Goal: Information Seeking & Learning: Learn about a topic

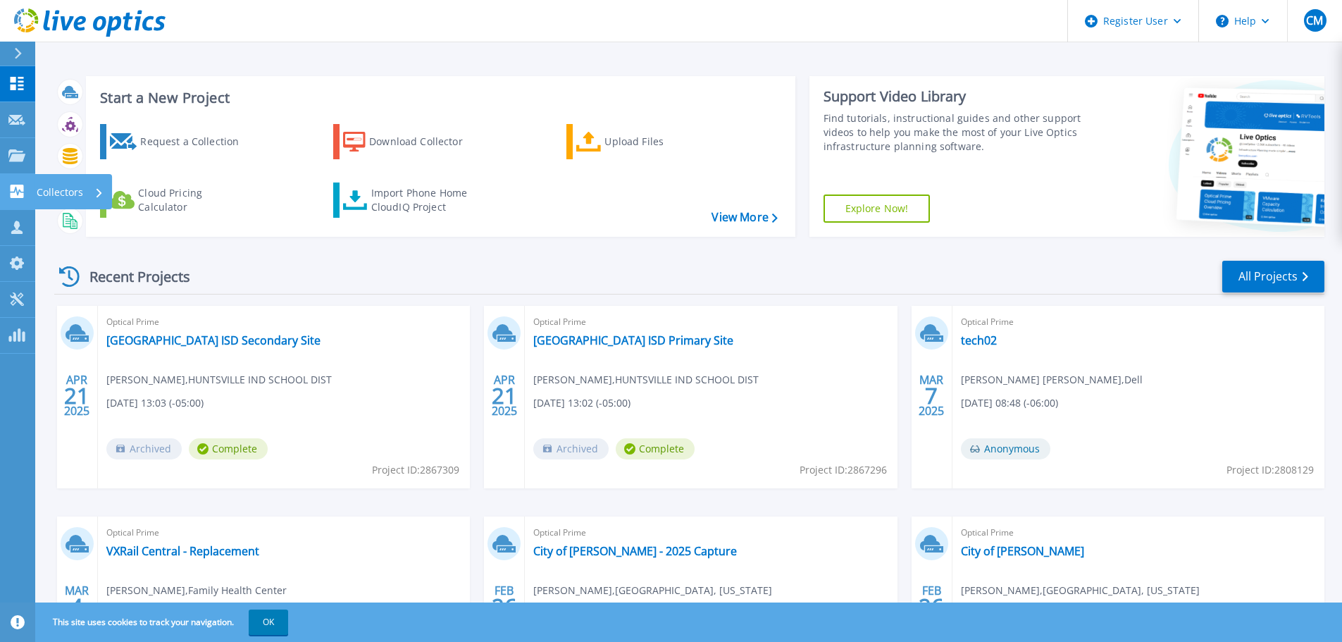
click at [17, 200] on link "Collectors Collectors" at bounding box center [17, 192] width 35 height 36
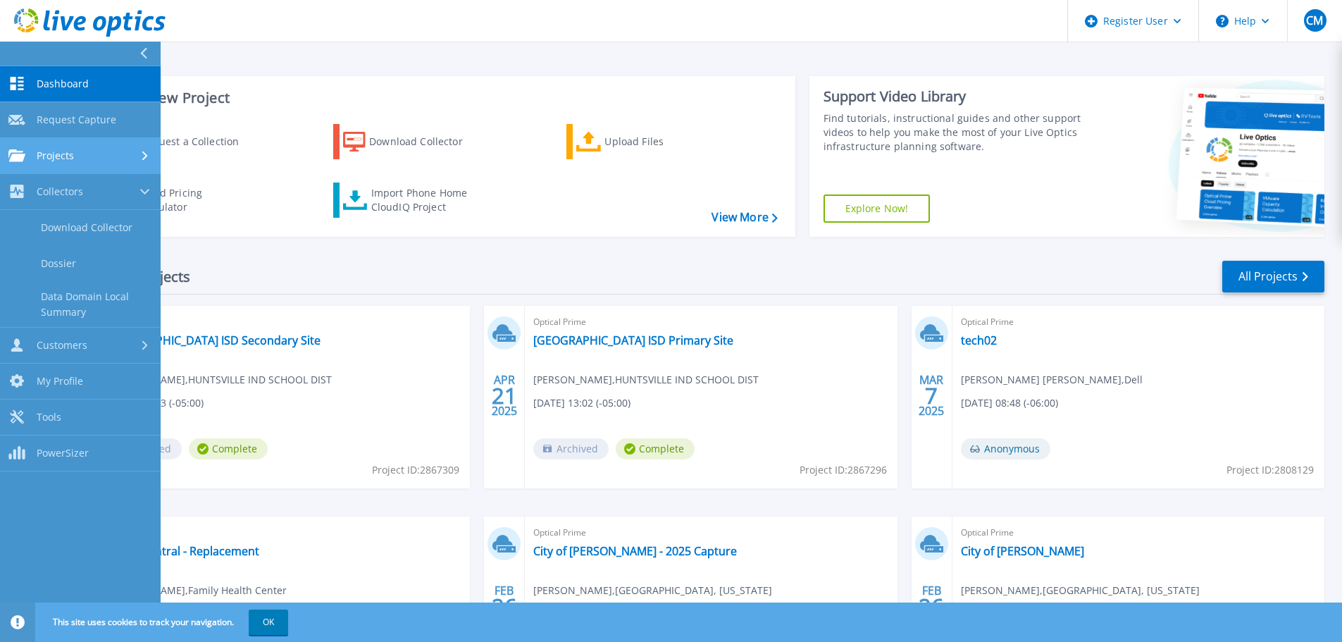
click at [68, 154] on span "Projects" at bounding box center [55, 155] width 37 height 13
click at [80, 202] on link "Search Projects" at bounding box center [80, 192] width 161 height 36
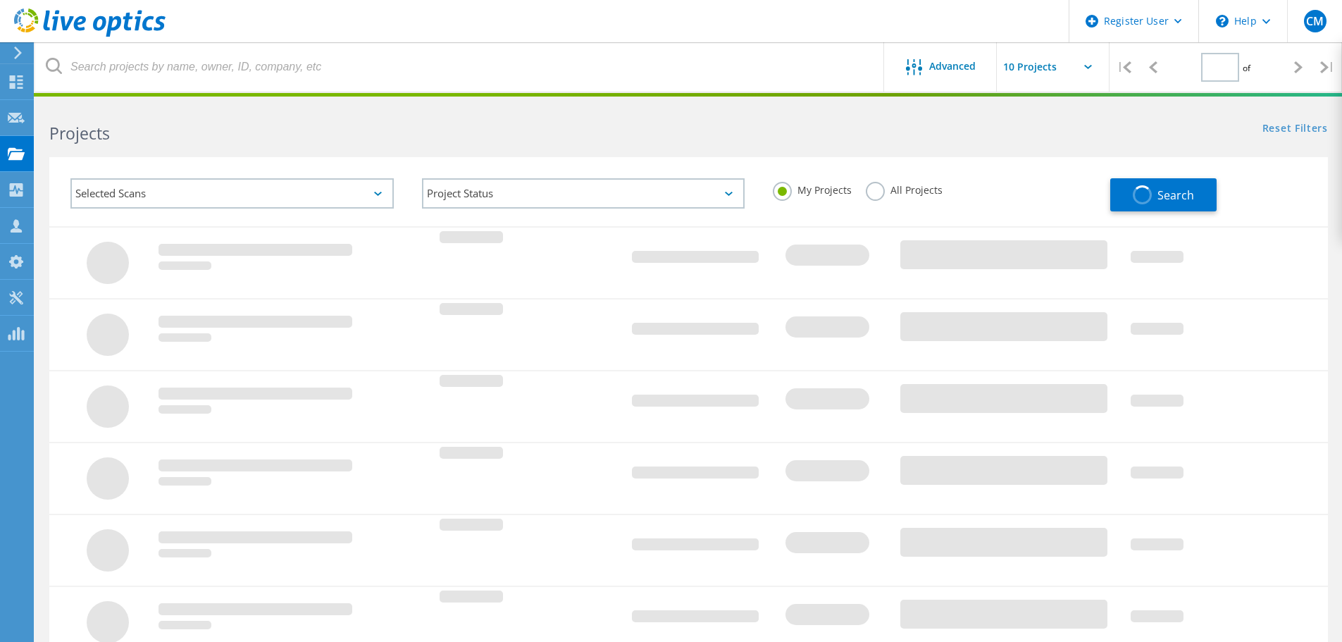
type input "1"
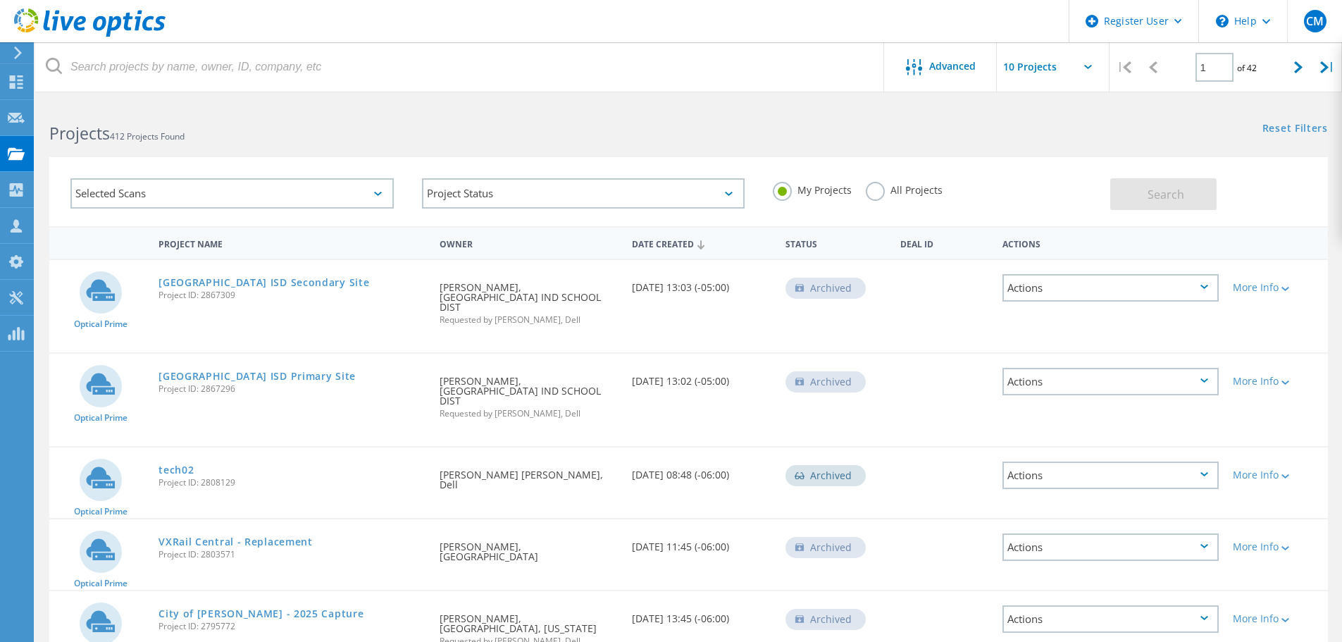
click at [880, 191] on label "All Projects" at bounding box center [904, 188] width 77 height 13
click at [0, 0] on input "All Projects" at bounding box center [0, 0] width 0 height 0
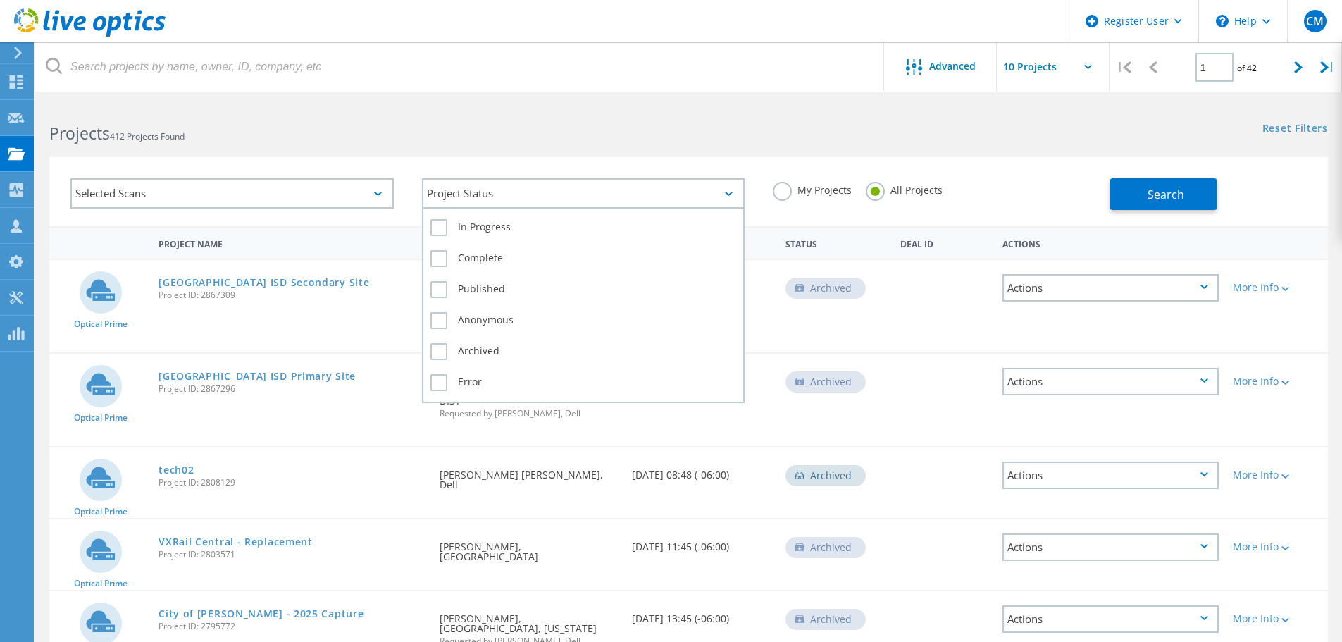
click at [605, 194] on div "Project Status" at bounding box center [583, 193] width 323 height 30
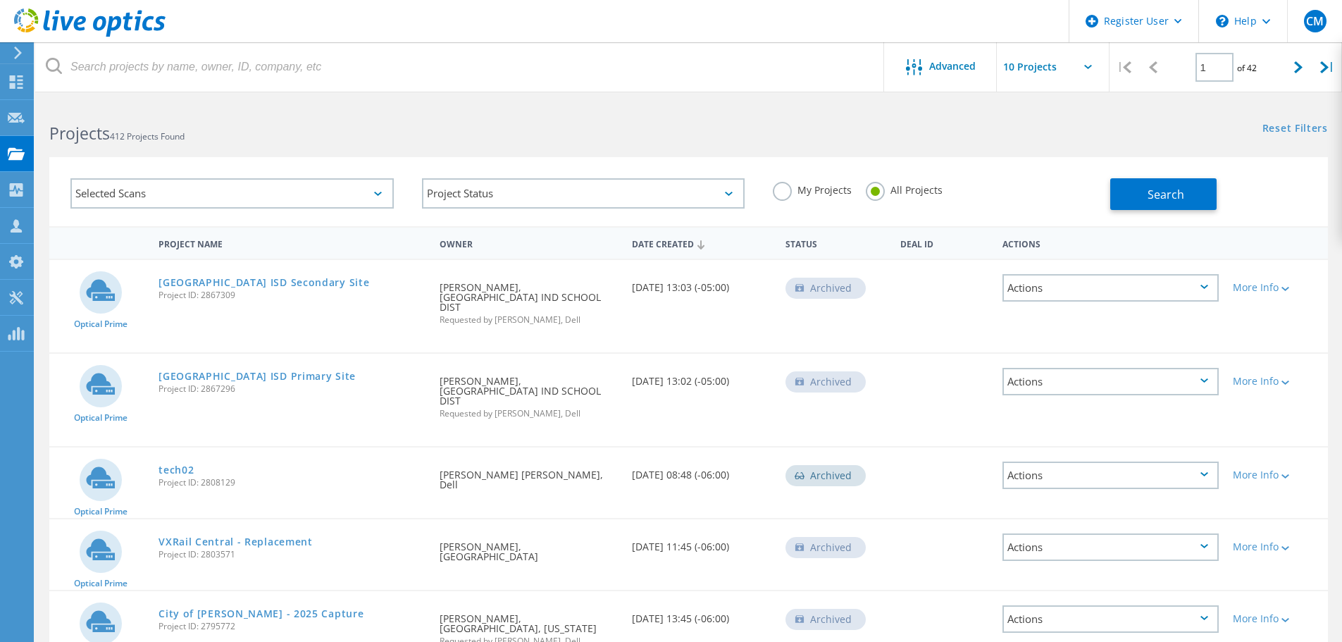
click at [325, 187] on div "Selected Scans" at bounding box center [231, 193] width 323 height 30
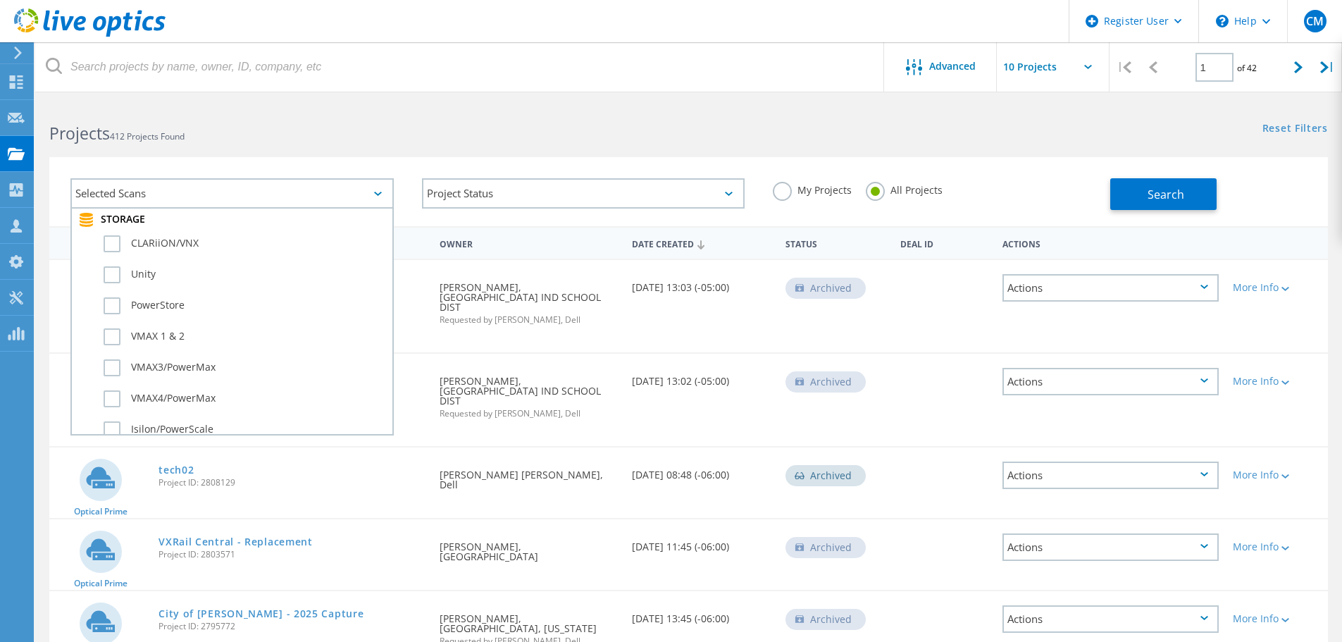
scroll to position [352, 0]
click at [118, 279] on label "PowerStore" at bounding box center [245, 274] width 282 height 17
click at [0, 0] on input "PowerStore" at bounding box center [0, 0] width 0 height 0
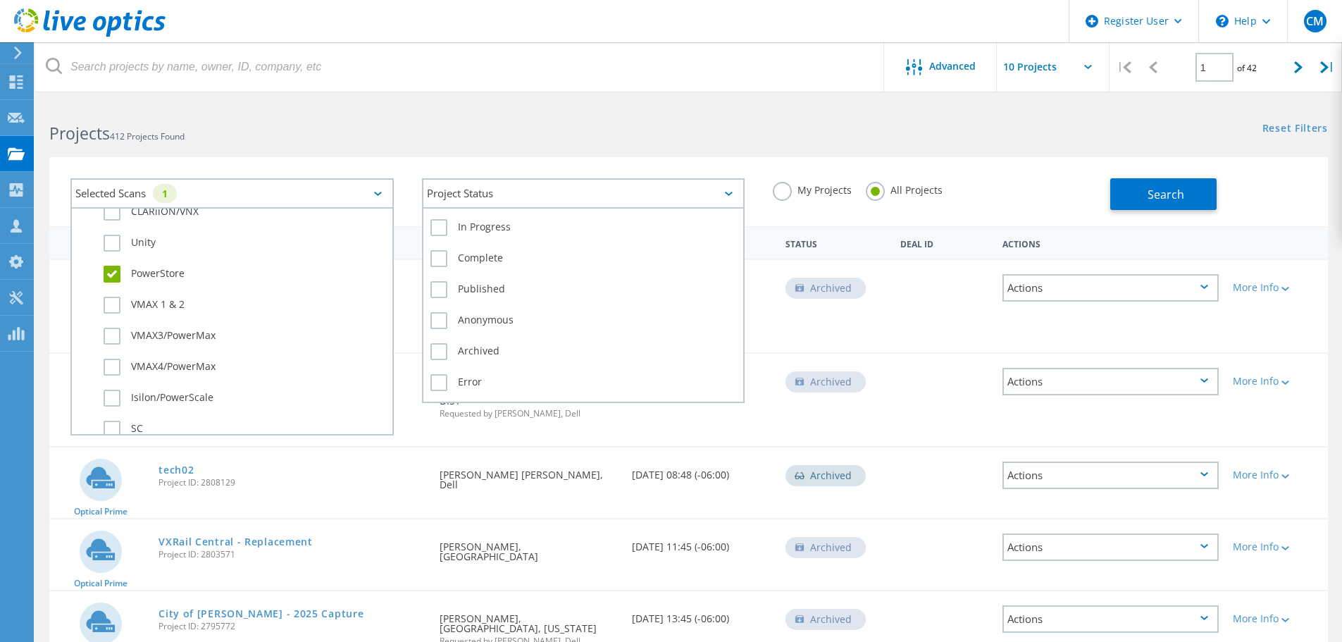
click at [627, 199] on div "Project Status" at bounding box center [583, 193] width 323 height 30
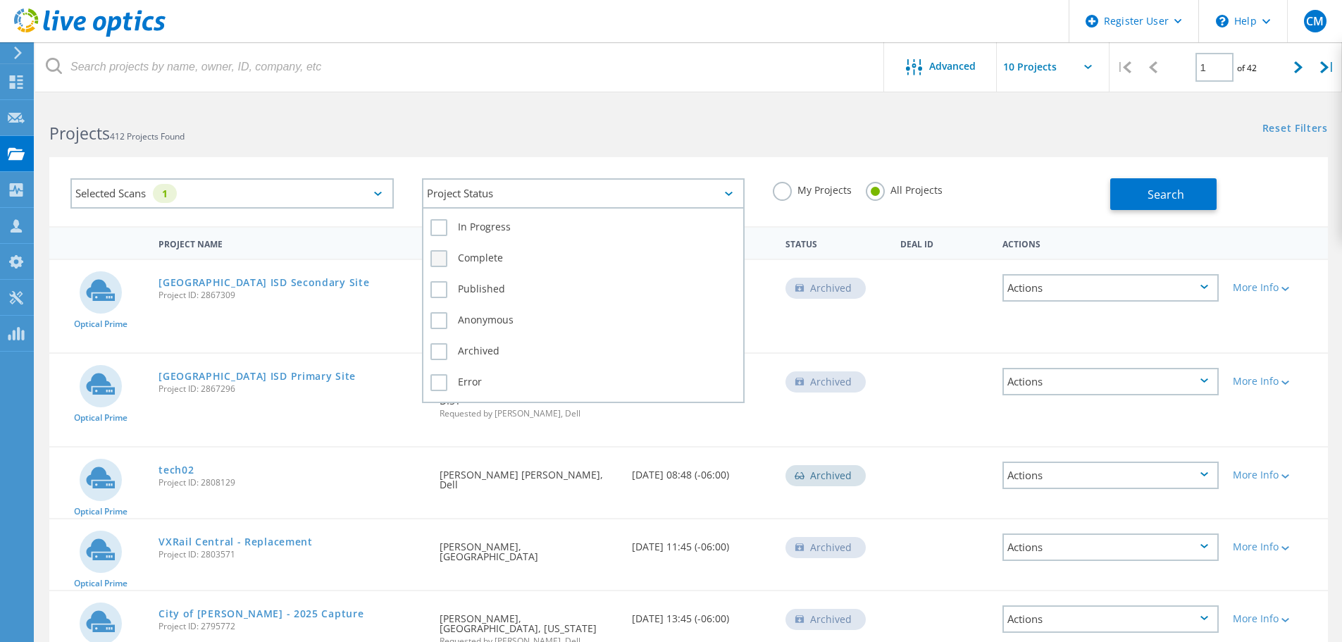
click at [441, 257] on label "Complete" at bounding box center [584, 258] width 307 height 17
click at [0, 0] on input "Complete" at bounding box center [0, 0] width 0 height 0
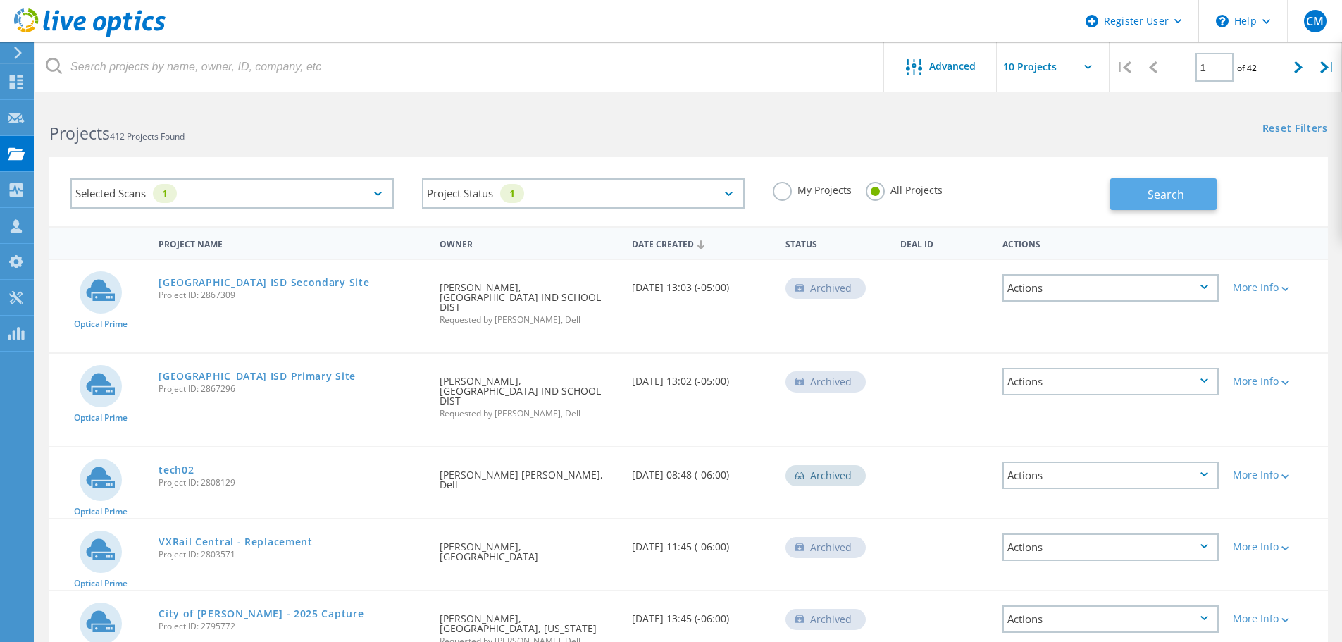
click at [1215, 180] on button "Search" at bounding box center [1164, 194] width 106 height 32
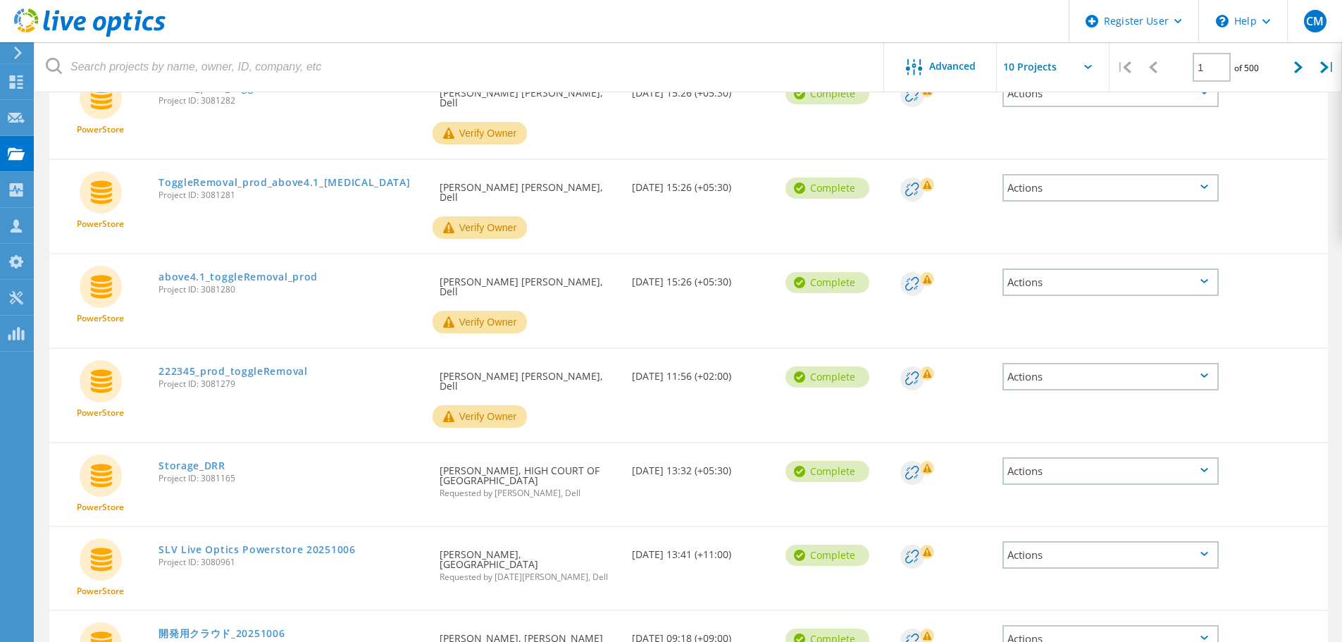
scroll to position [474, 0]
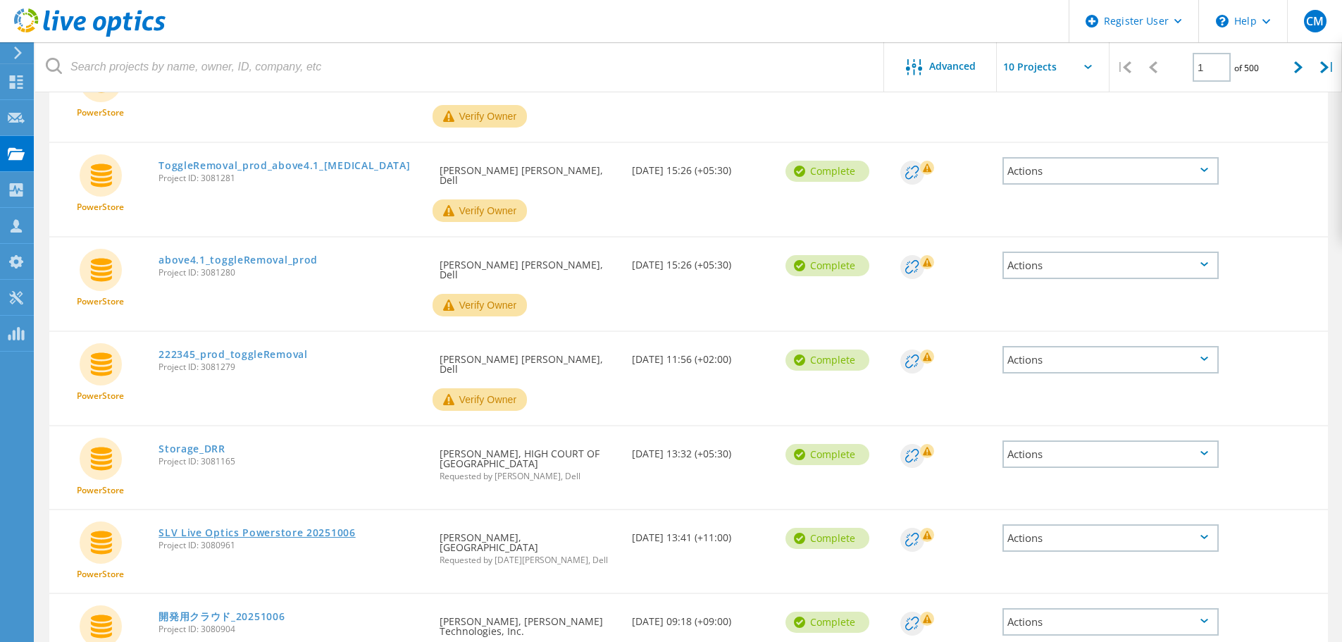
click at [268, 528] on link "SLV Live Optics Powerstore 20251006" at bounding box center [257, 533] width 197 height 10
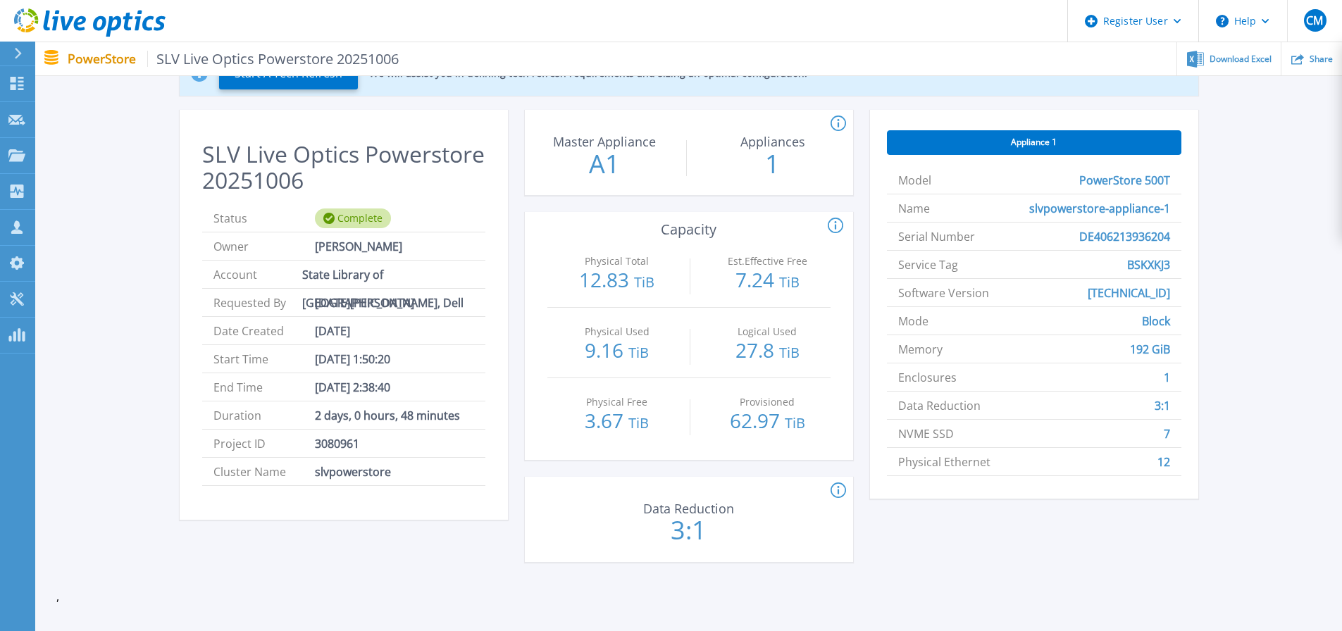
scroll to position [39, 0]
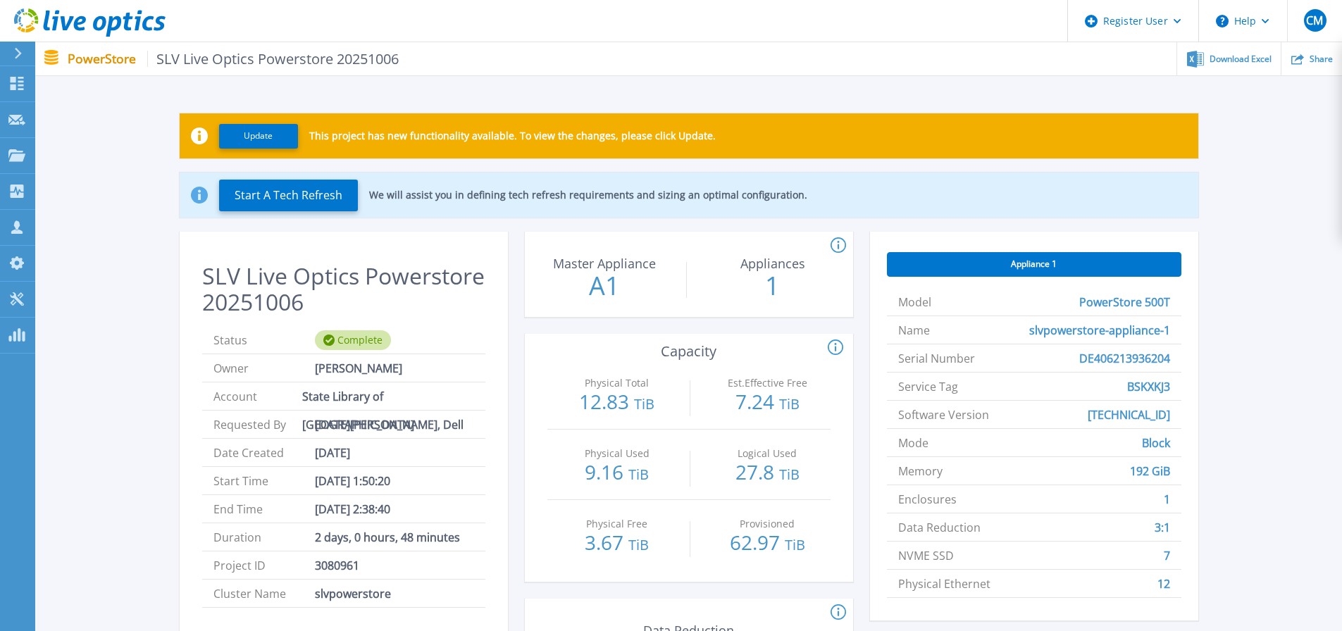
click at [1163, 385] on span "BSKXKJ3" at bounding box center [1149, 386] width 43 height 27
copy span "BSKXKJ3"
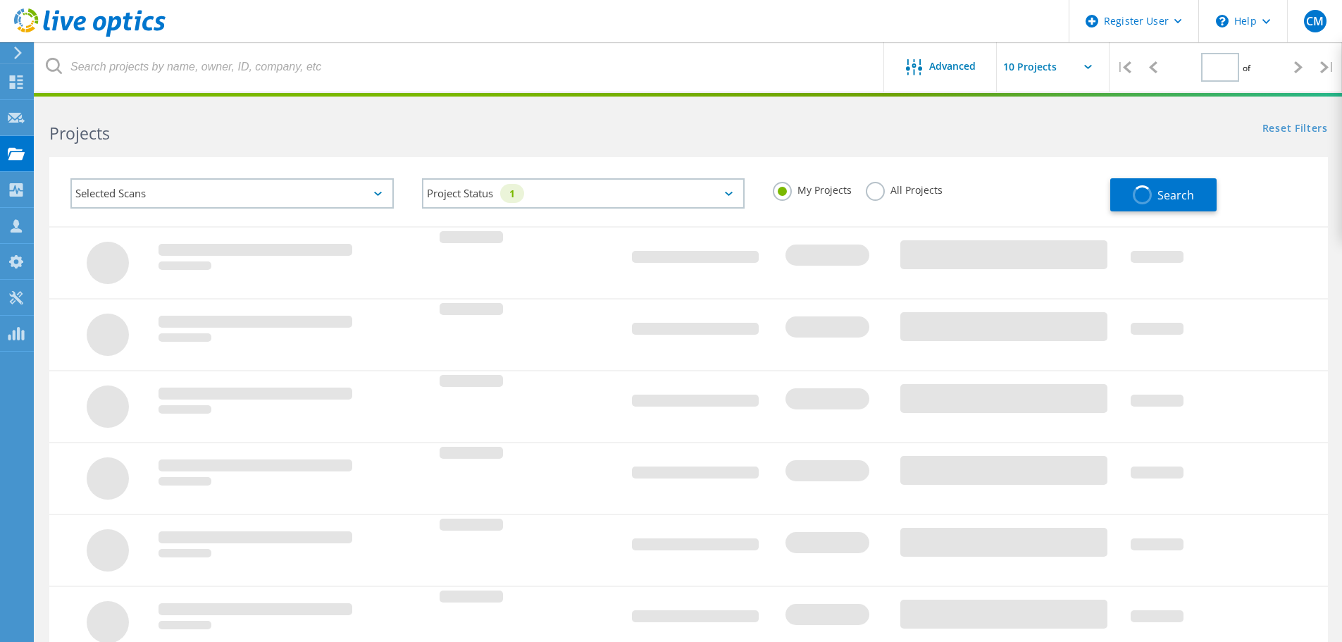
type input "1"
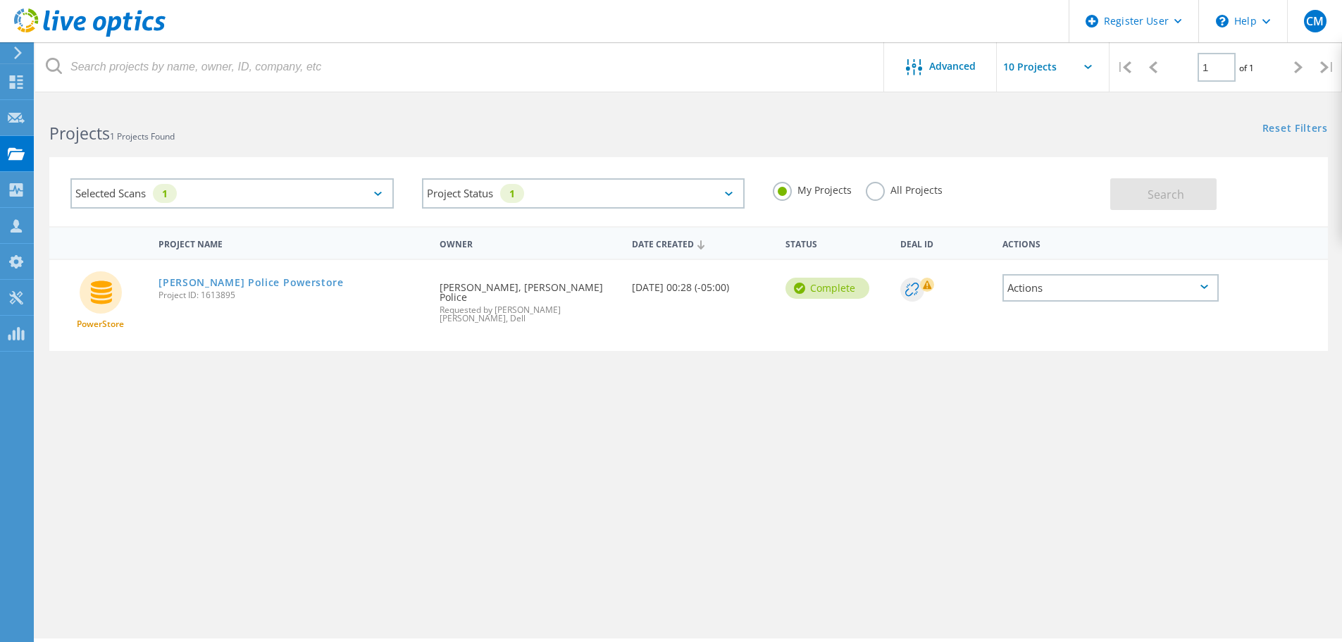
click at [875, 191] on label "All Projects" at bounding box center [904, 188] width 77 height 13
click at [0, 0] on input "All Projects" at bounding box center [0, 0] width 0 height 0
click at [268, 287] on link "[PERSON_NAME] Police Powerstore" at bounding box center [251, 283] width 185 height 10
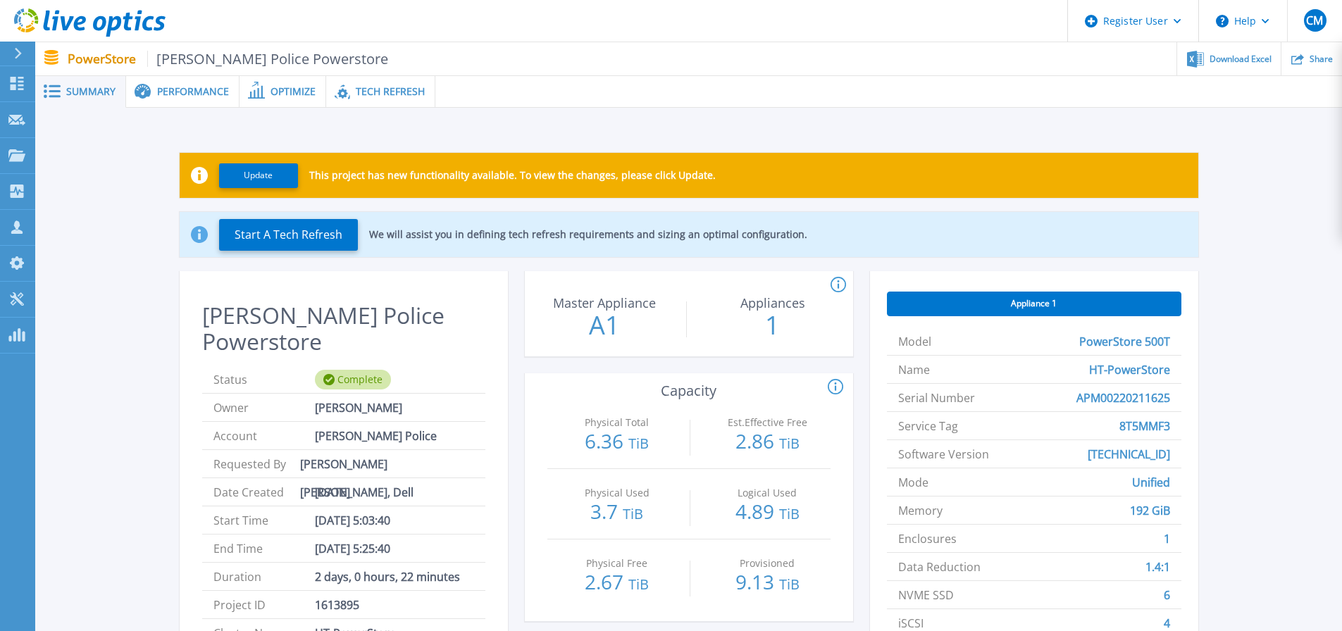
click at [1152, 427] on span "8T5MMF3" at bounding box center [1145, 425] width 51 height 27
copy span "8T5MMF3"
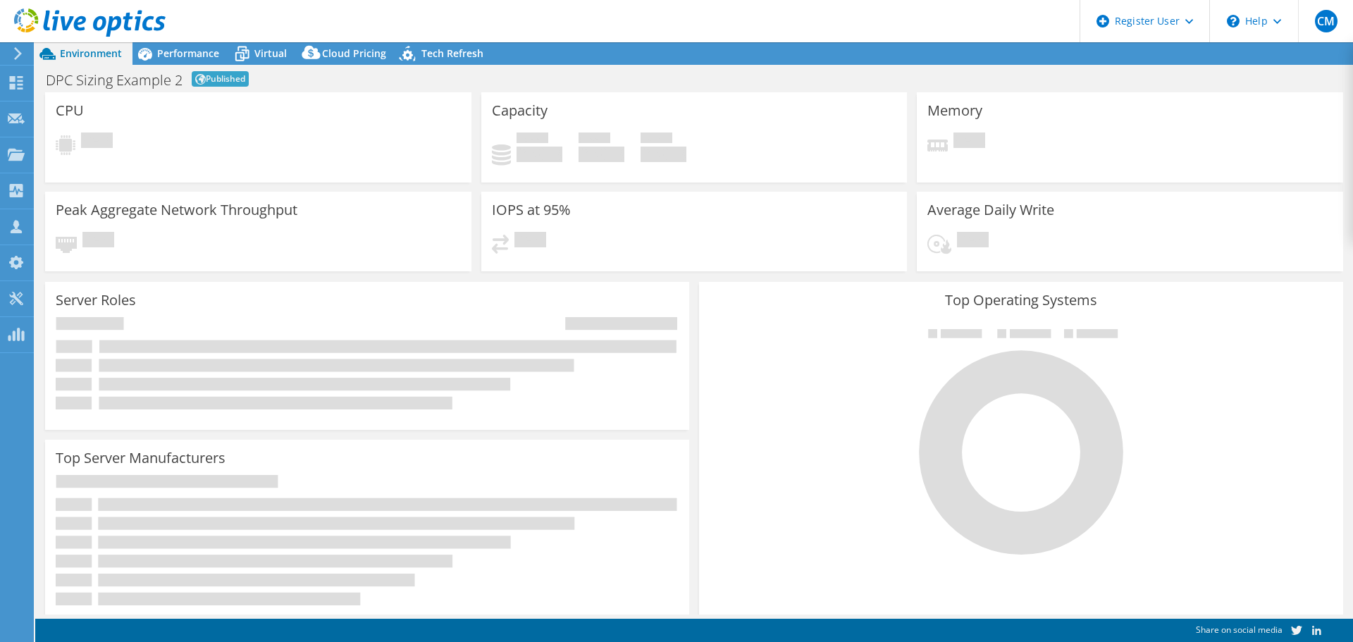
select select "USD"
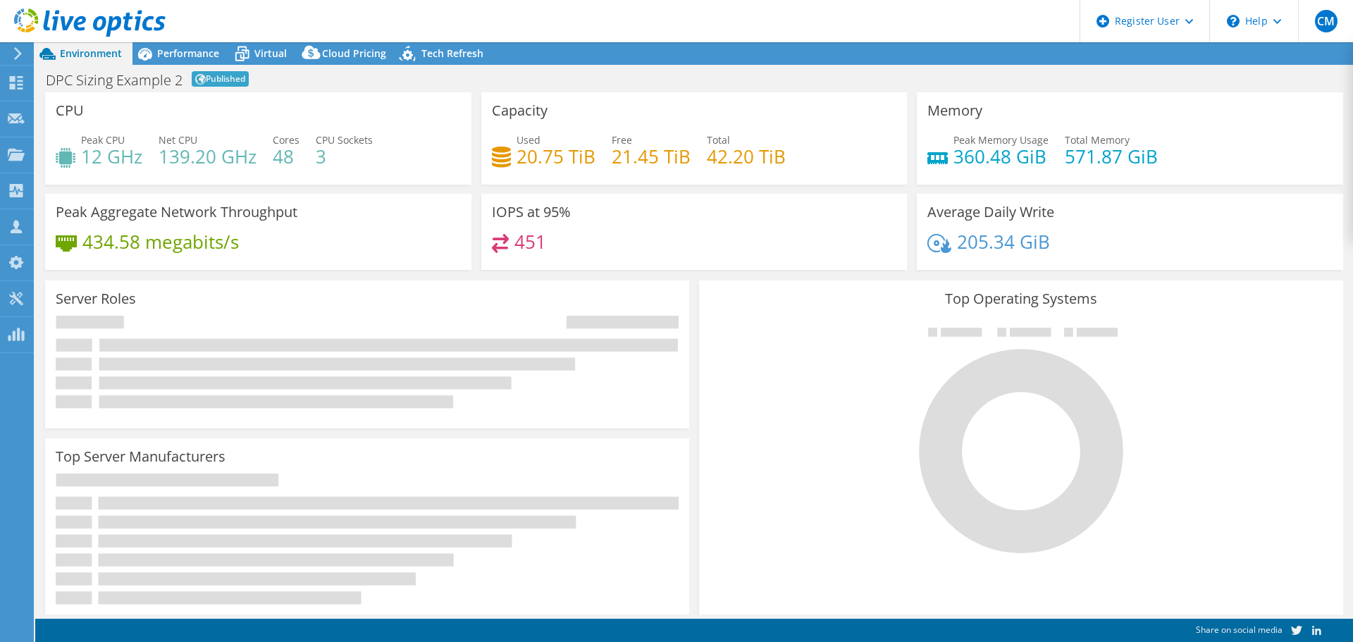
select select "[GEOGRAPHIC_DATA]"
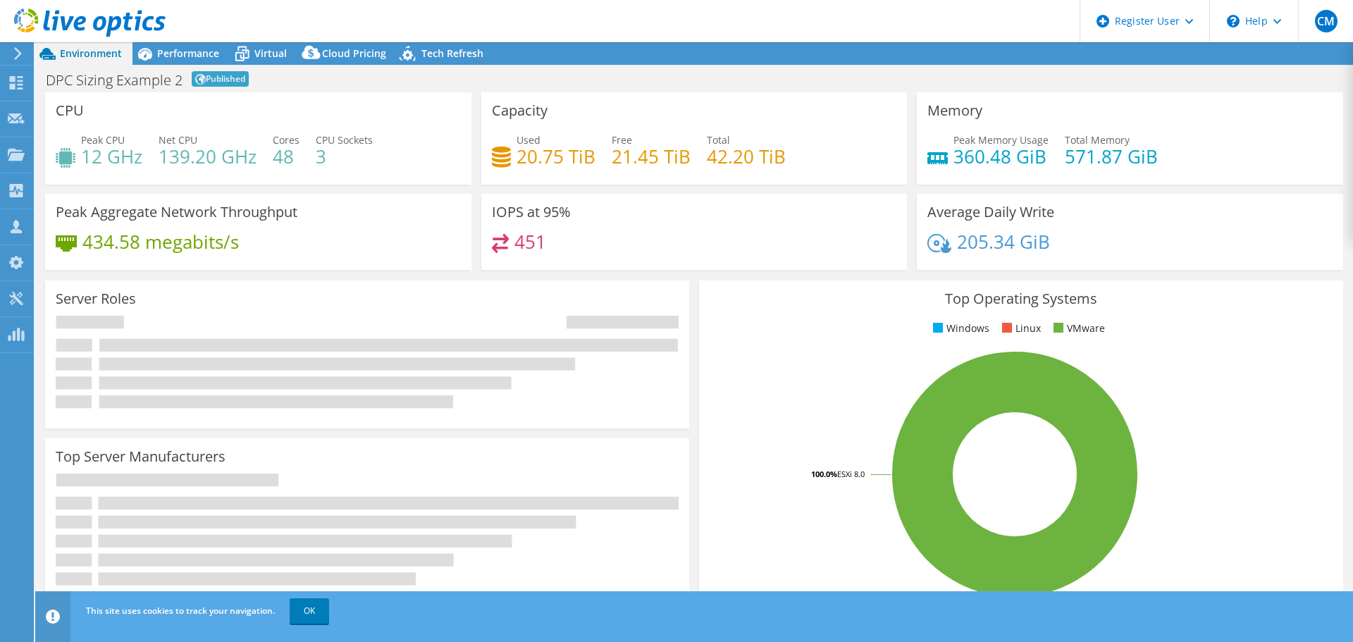
radio input "true"
radio input "false"
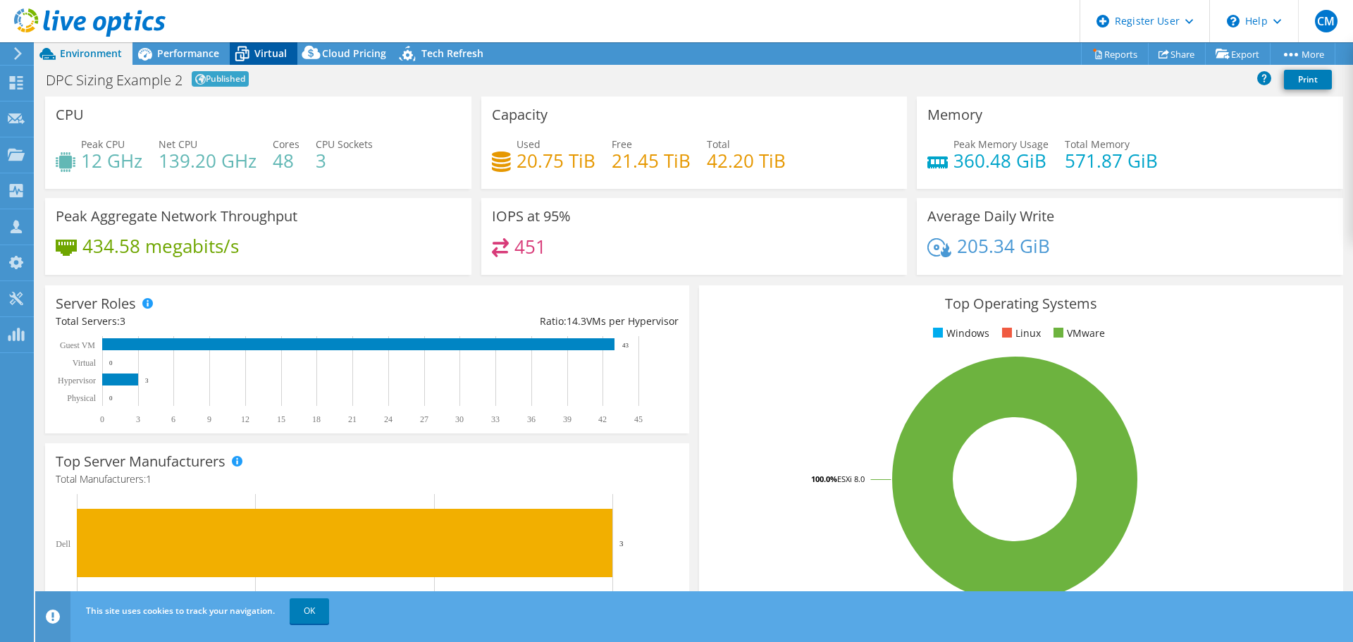
click at [262, 49] on span "Virtual" at bounding box center [270, 53] width 32 height 13
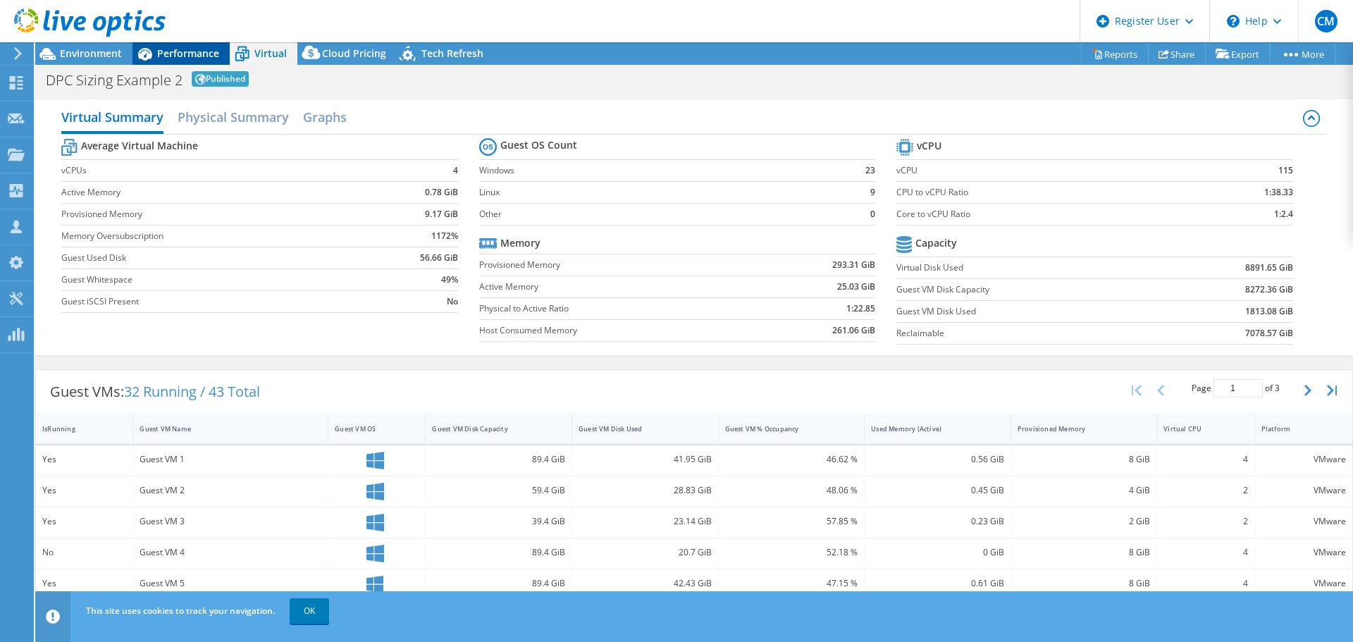
click at [171, 55] on span "Performance" at bounding box center [188, 53] width 62 height 13
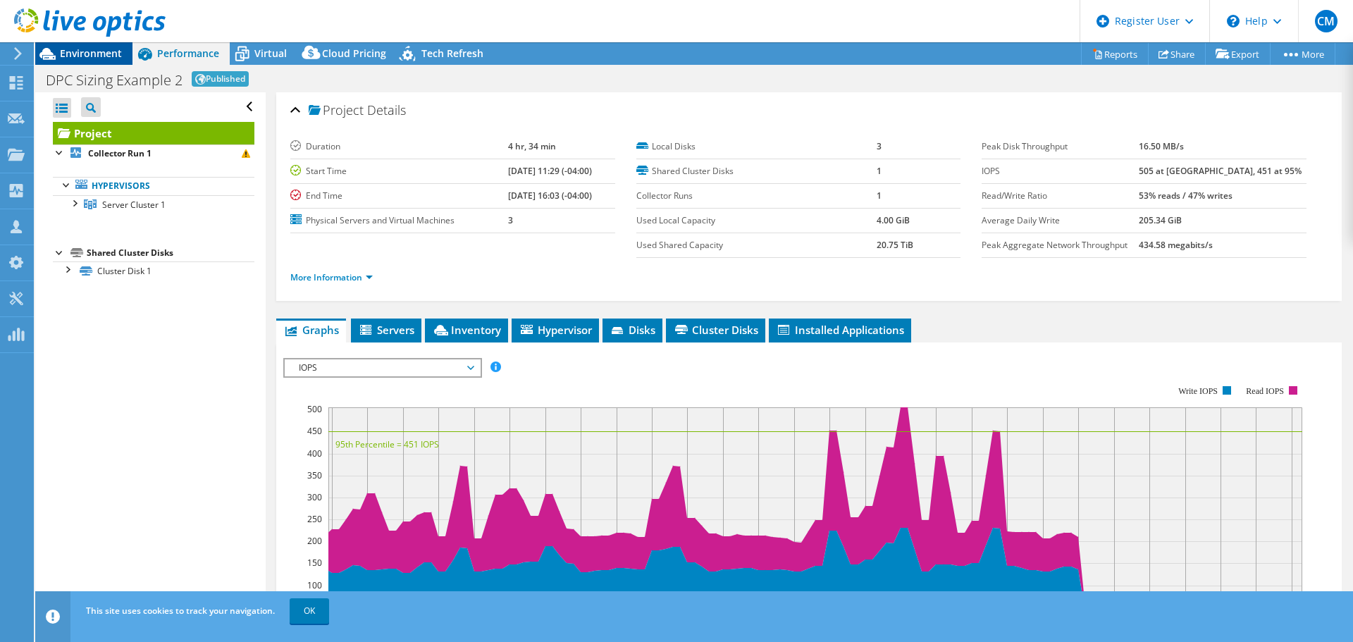
click at [105, 62] on div "Environment" at bounding box center [83, 53] width 97 height 23
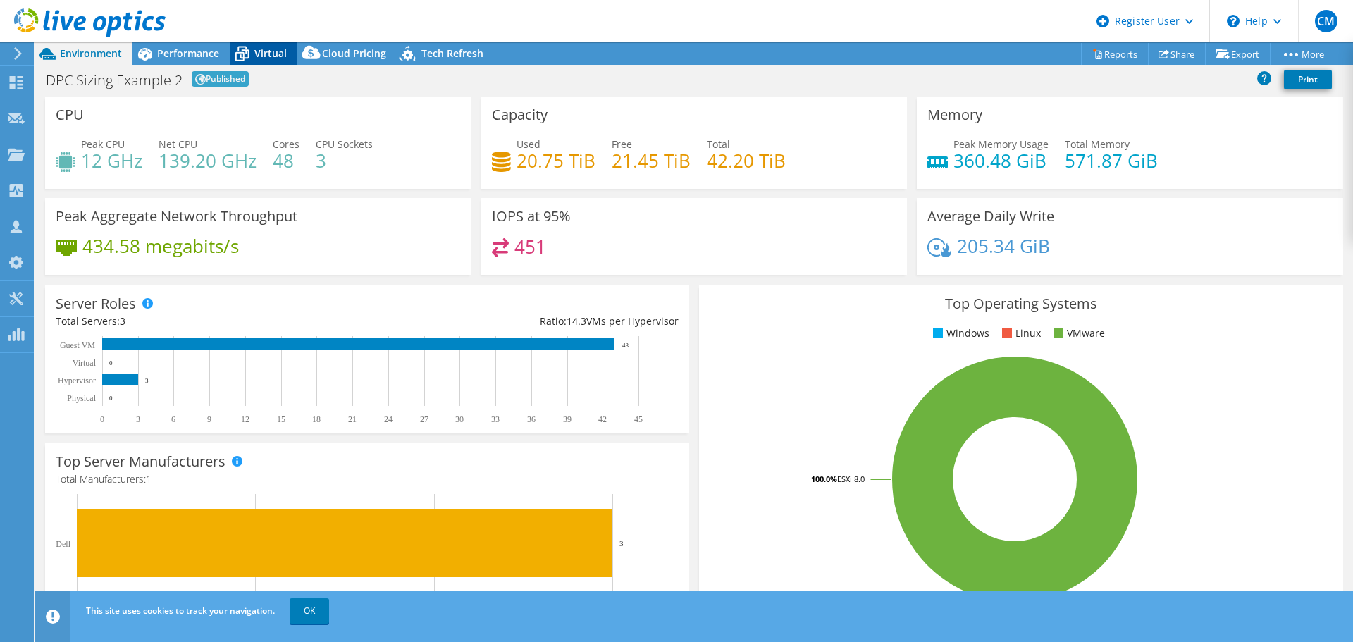
click at [268, 50] on span "Virtual" at bounding box center [270, 53] width 32 height 13
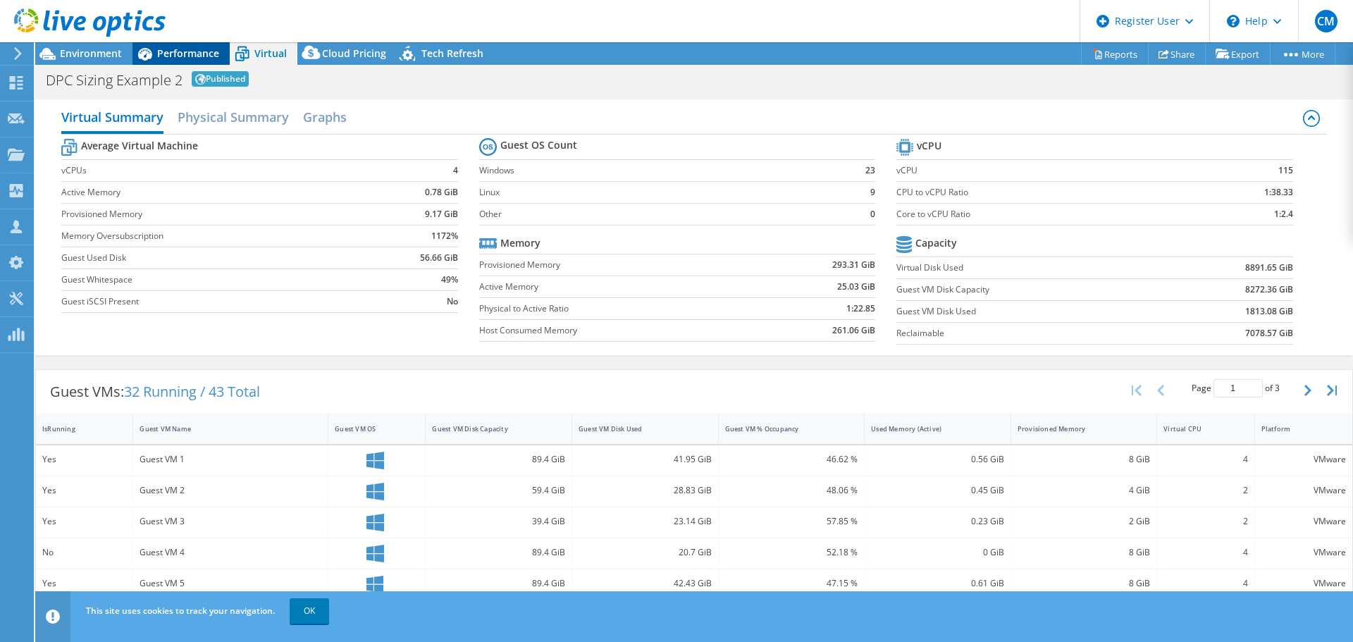
click at [174, 50] on span "Performance" at bounding box center [188, 53] width 62 height 13
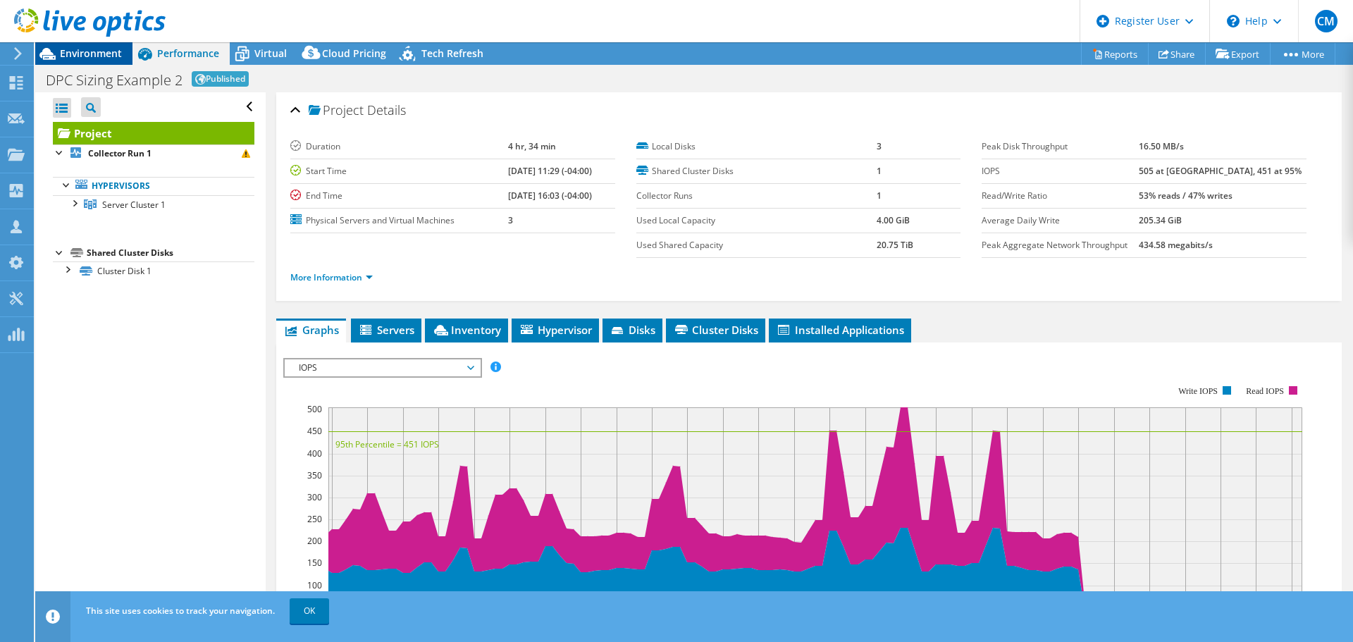
click at [113, 51] on span "Environment" at bounding box center [91, 53] width 62 height 13
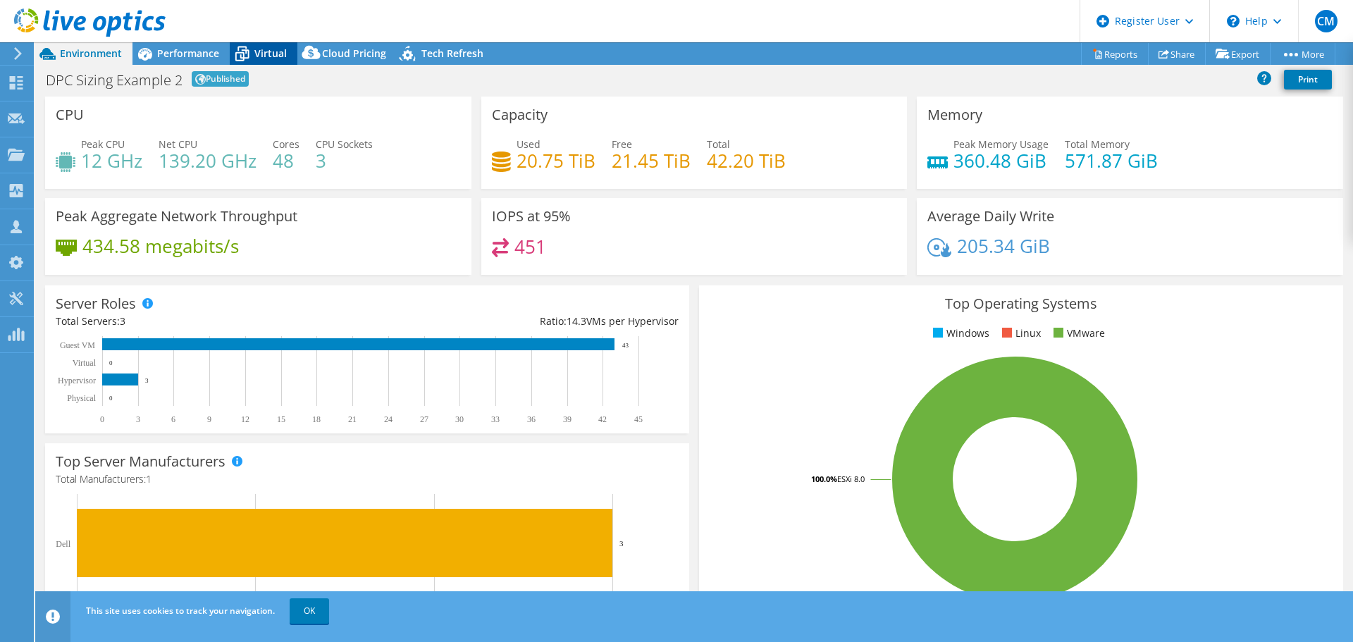
click at [277, 52] on span "Virtual" at bounding box center [270, 53] width 32 height 13
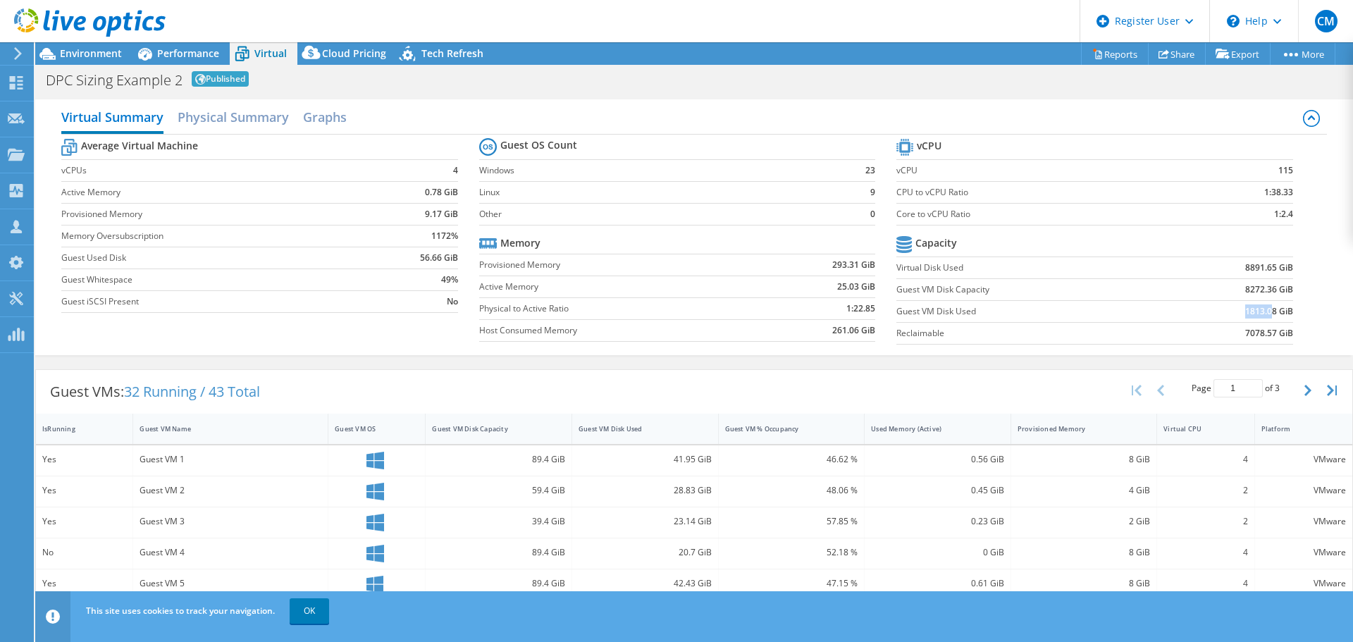
drag, startPoint x: 1231, startPoint y: 306, endPoint x: 1259, endPoint y: 308, distance: 28.3
click at [1259, 308] on td "1813.08 GiB" at bounding box center [1229, 311] width 128 height 22
click at [118, 46] on div at bounding box center [83, 23] width 166 height 47
click at [115, 49] on span "Environment" at bounding box center [91, 53] width 62 height 13
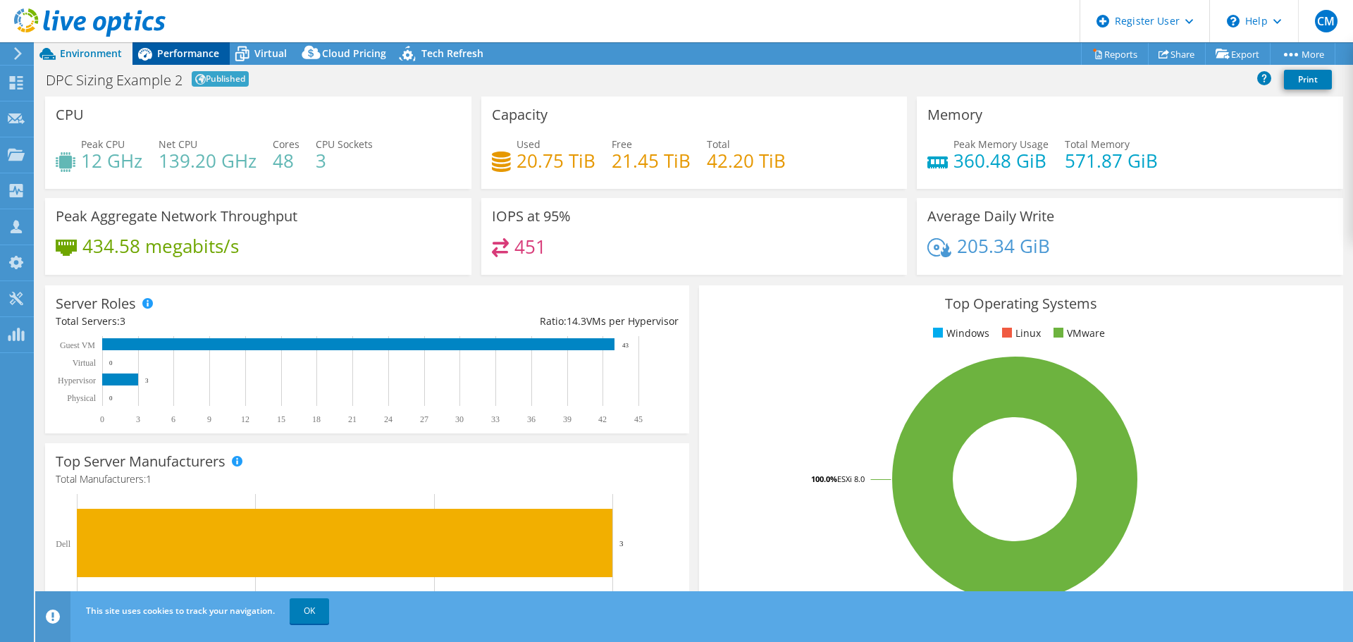
click at [161, 58] on span "Performance" at bounding box center [188, 53] width 62 height 13
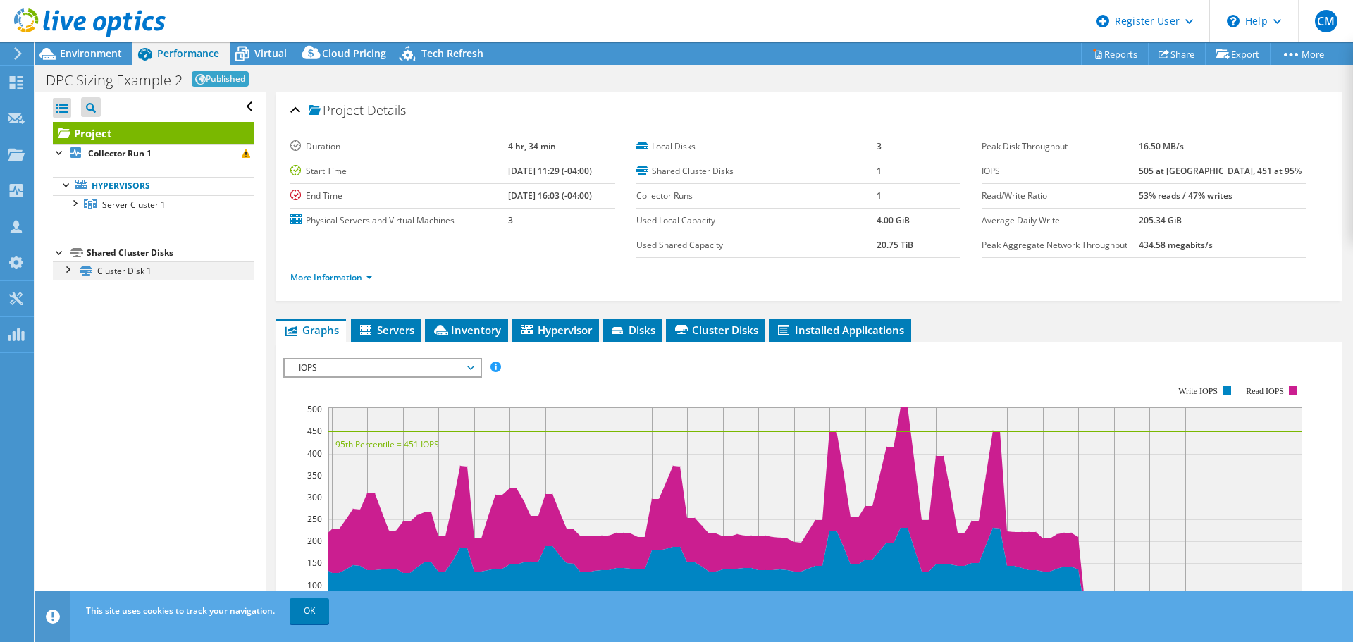
click at [63, 273] on div at bounding box center [67, 268] width 14 height 14
click at [82, 49] on span "Environment" at bounding box center [91, 53] width 62 height 13
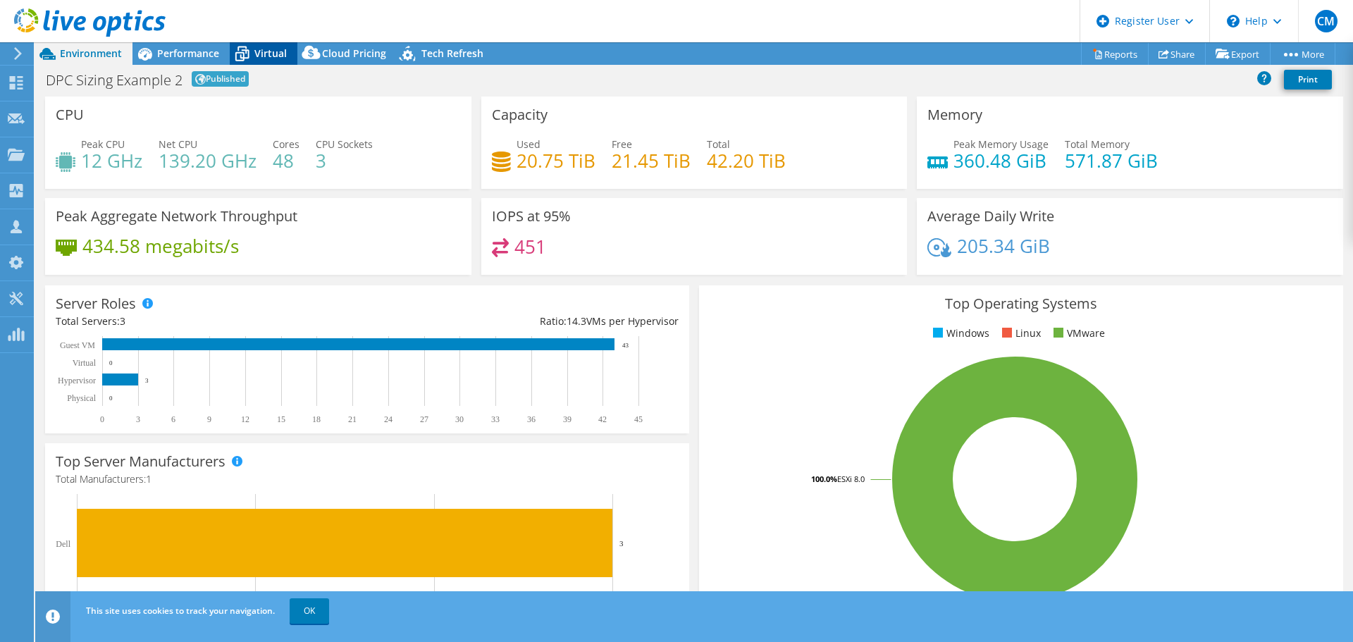
click at [278, 50] on span "Virtual" at bounding box center [270, 53] width 32 height 13
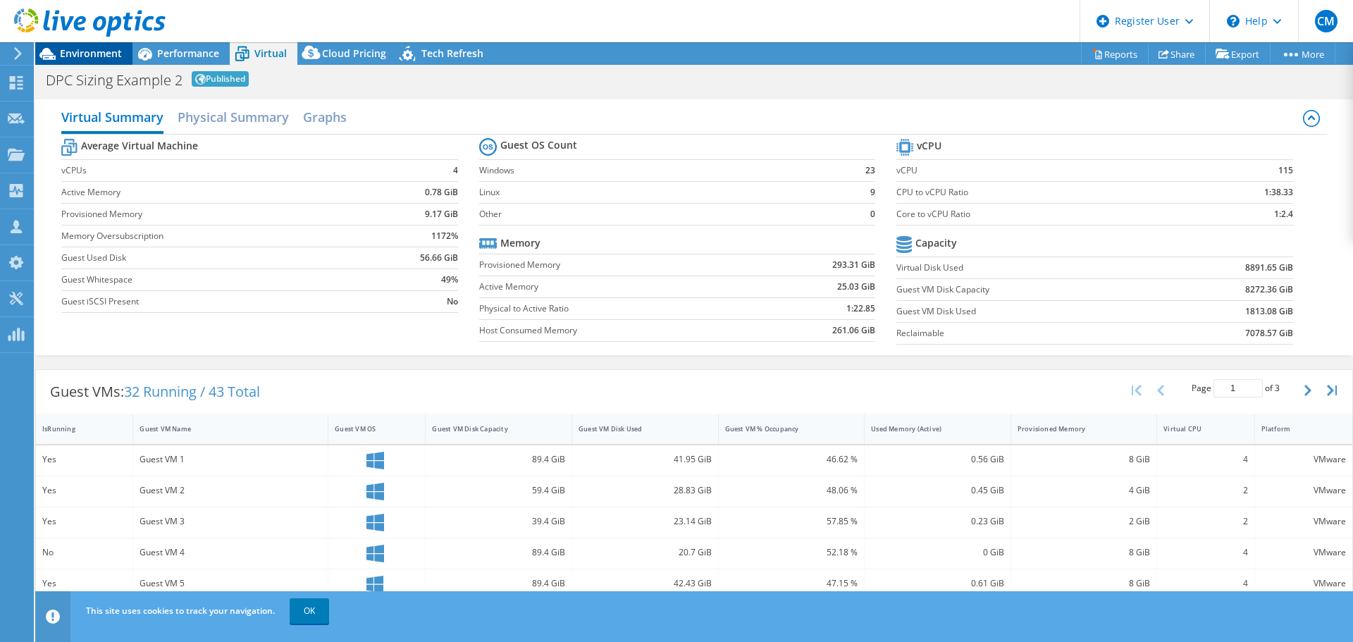
click at [79, 49] on span "Environment" at bounding box center [91, 53] width 62 height 13
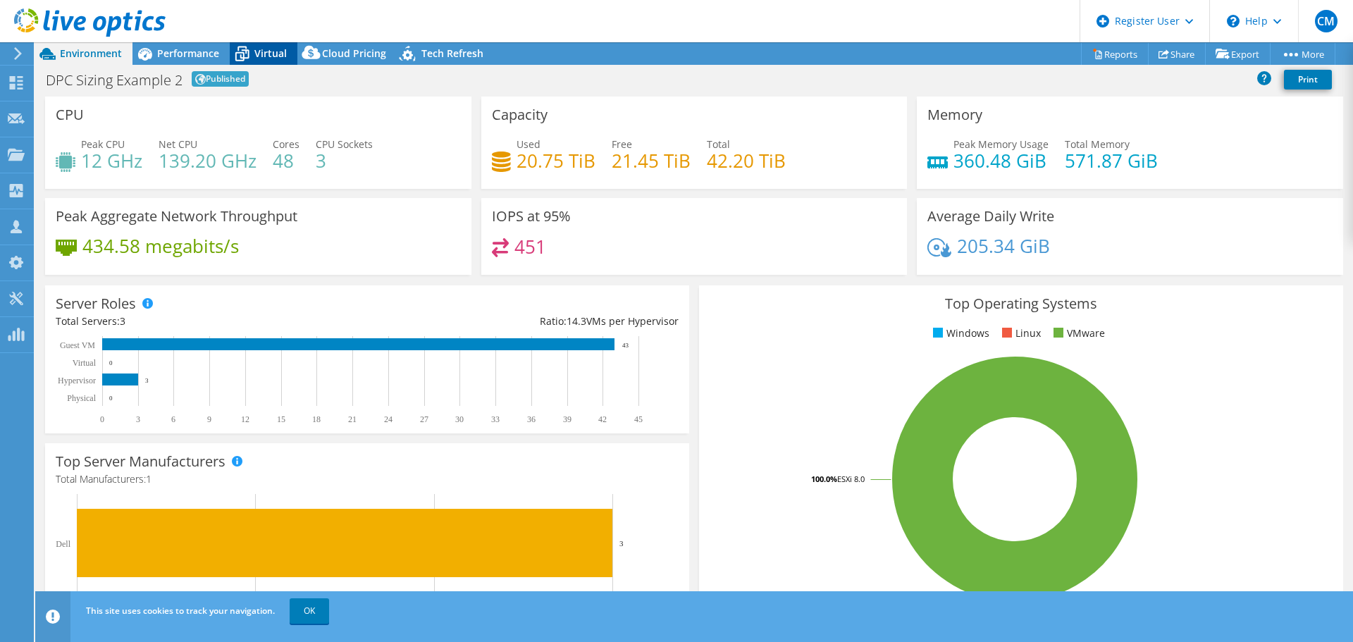
click at [265, 46] on div "Virtual" at bounding box center [264, 53] width 68 height 23
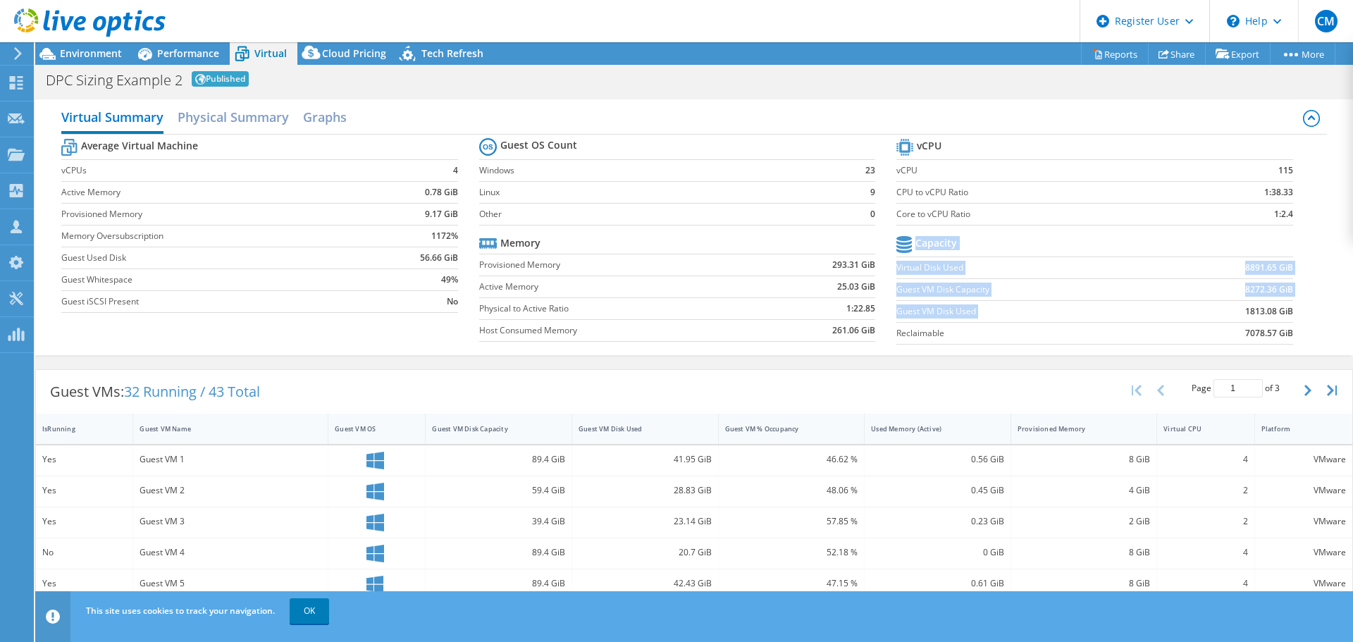
drag, startPoint x: 1231, startPoint y: 314, endPoint x: 1288, endPoint y: 314, distance: 56.4
click at [1288, 314] on section "vCPU vCPU 115 CPU to vCPU Ratio 1:38.33 Core to vCPU Ratio 1:2.4 Capacity Virtu…" at bounding box center [1104, 243] width 417 height 216
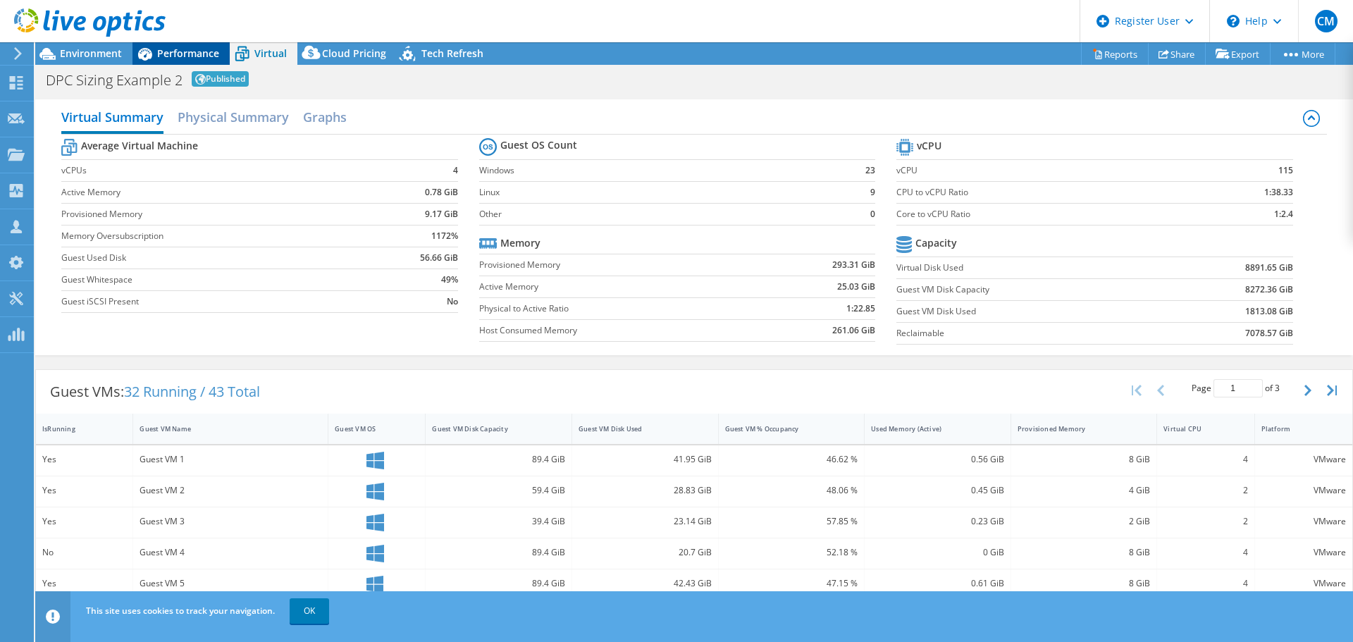
click at [149, 49] on icon at bounding box center [144, 54] width 25 height 25
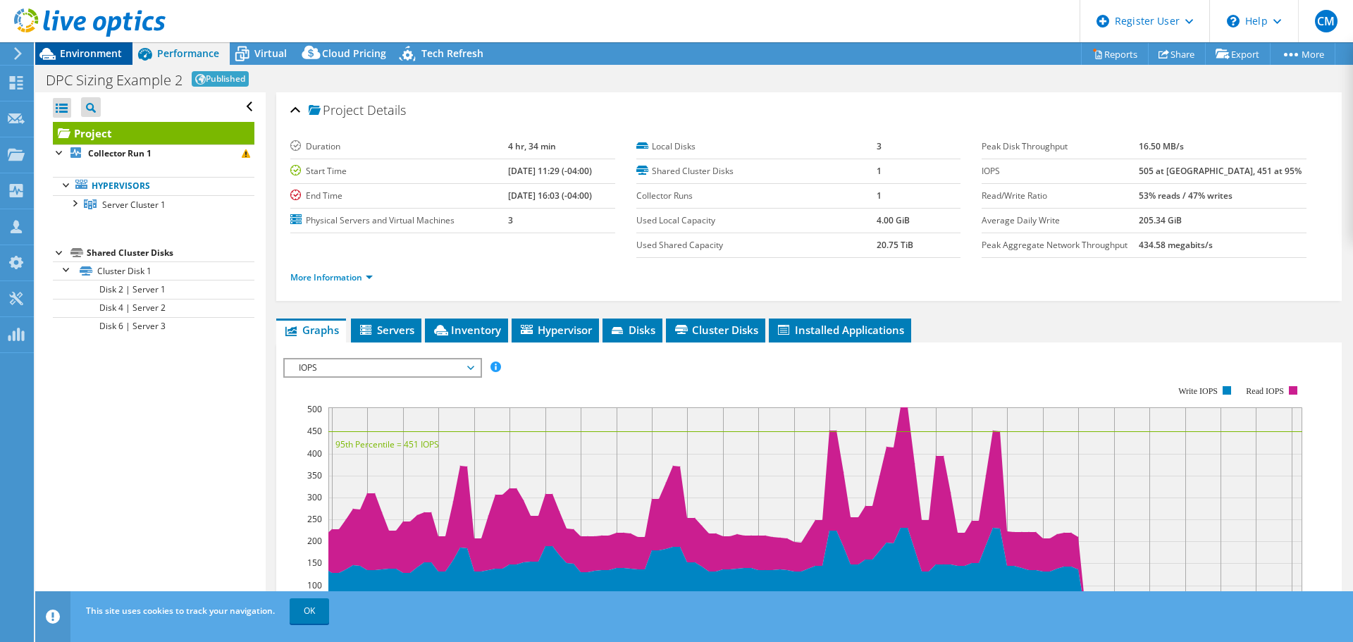
click at [67, 47] on span "Environment" at bounding box center [91, 53] width 62 height 13
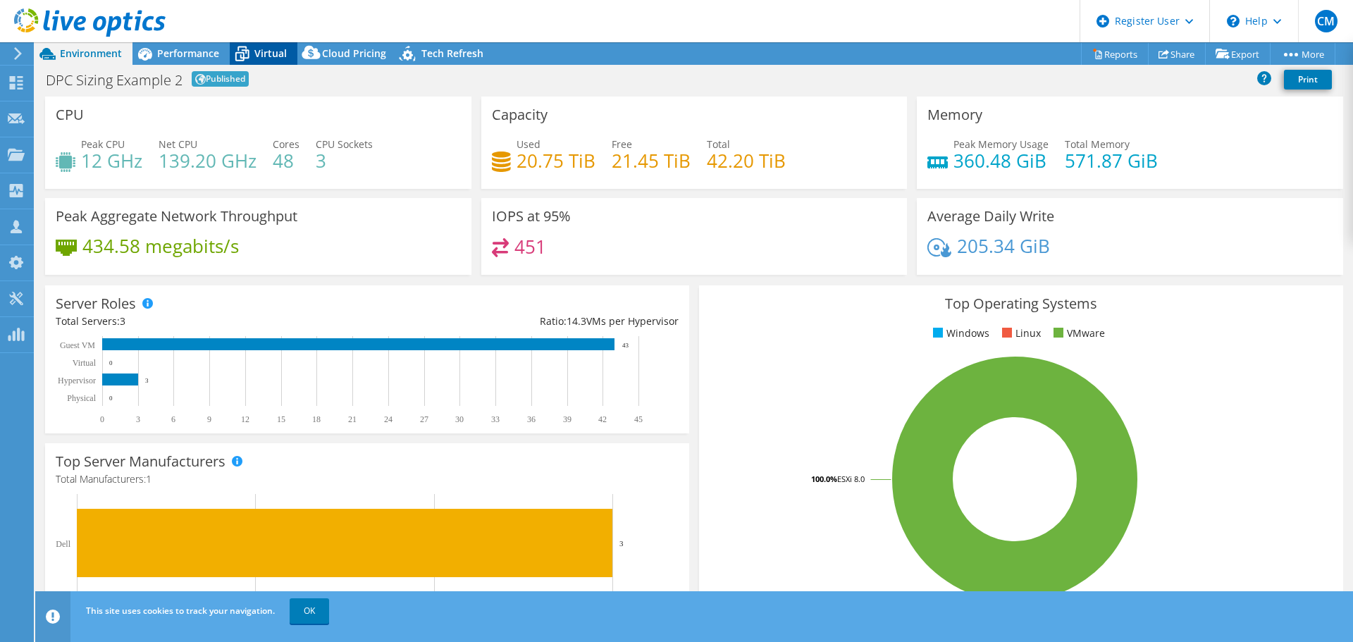
click at [271, 55] on span "Virtual" at bounding box center [270, 53] width 32 height 13
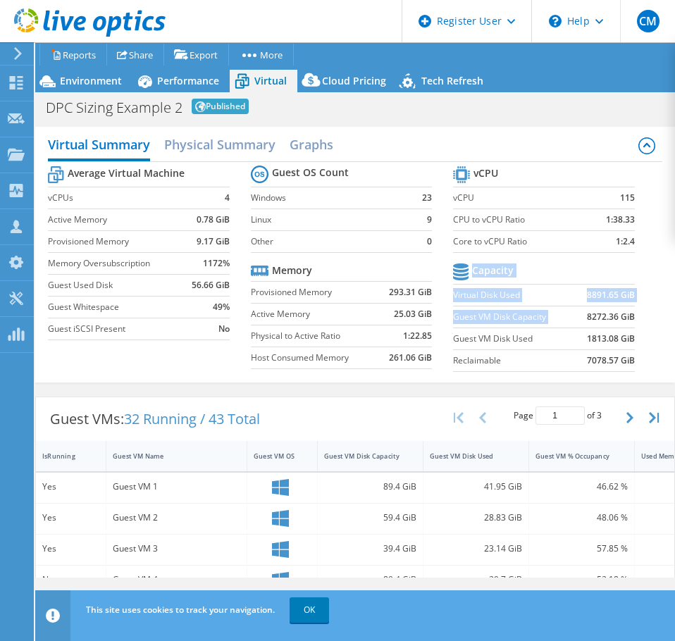
drag, startPoint x: 578, startPoint y: 319, endPoint x: 650, endPoint y: 315, distance: 72.7
click at [650, 315] on div "Average Virtual Machine vCPUs 4 Active Memory 0.78 GiB Provisioned Memory 9.17 …" at bounding box center [355, 270] width 615 height 217
click at [629, 314] on section "vCPU vCPU 115 CPU to vCPU Ratio 1:38.33 Core to vCPU Ratio 1:2.4 Capacity Virtu…" at bounding box center [554, 271] width 203 height 216
drag, startPoint x: 576, startPoint y: 317, endPoint x: 622, endPoint y: 316, distance: 45.8
click at [622, 316] on b "8272.36 GiB" at bounding box center [611, 317] width 48 height 14
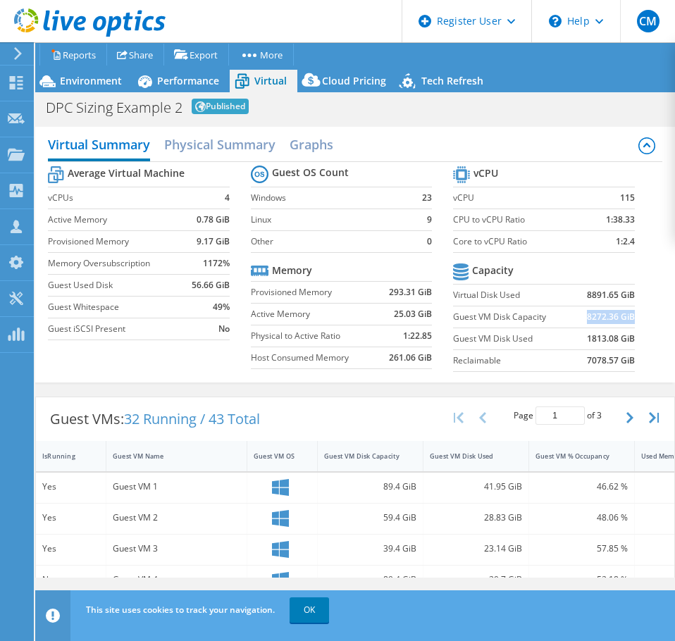
click at [622, 316] on b "8272.36 GiB" at bounding box center [611, 317] width 48 height 14
drag, startPoint x: 568, startPoint y: 294, endPoint x: 612, endPoint y: 297, distance: 44.5
click at [612, 297] on td "8891.65 GiB" at bounding box center [605, 295] width 58 height 22
click at [612, 297] on b "8891.65 GiB" at bounding box center [611, 295] width 48 height 14
click at [105, 83] on span "Environment" at bounding box center [91, 80] width 62 height 13
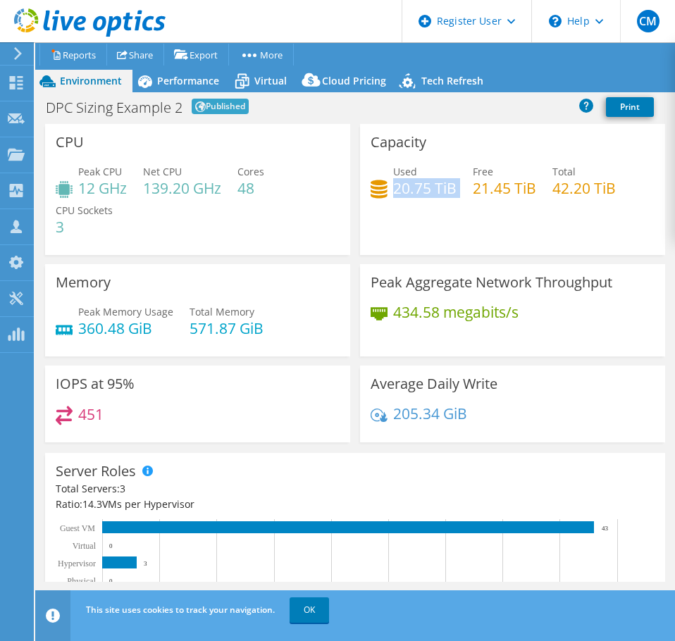
drag, startPoint x: 391, startPoint y: 185, endPoint x: 458, endPoint y: 187, distance: 67.0
click at [458, 187] on div "Used 20.75 TiB Free 21.45 TiB Total 42.20 TiB" at bounding box center [513, 187] width 284 height 46
click at [257, 73] on div "Virtual" at bounding box center [264, 81] width 68 height 23
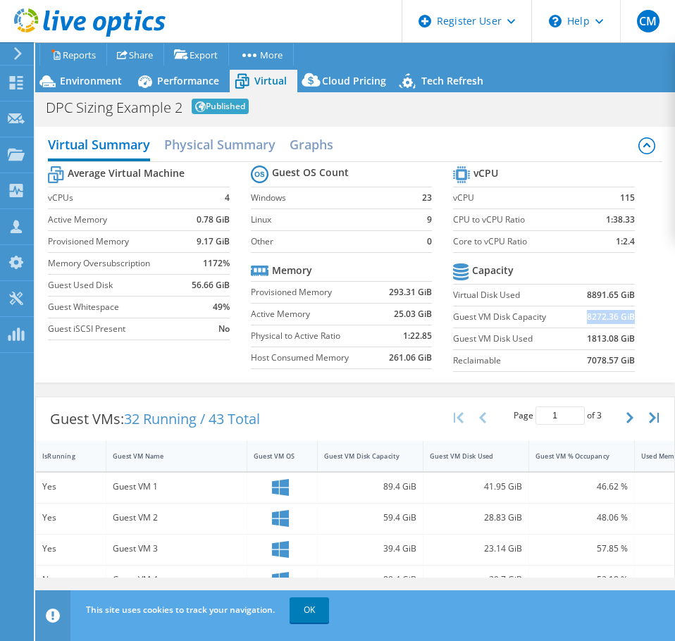
drag, startPoint x: 577, startPoint y: 316, endPoint x: 624, endPoint y: 317, distance: 47.2
click at [624, 317] on b "8272.36 GiB" at bounding box center [611, 317] width 48 height 14
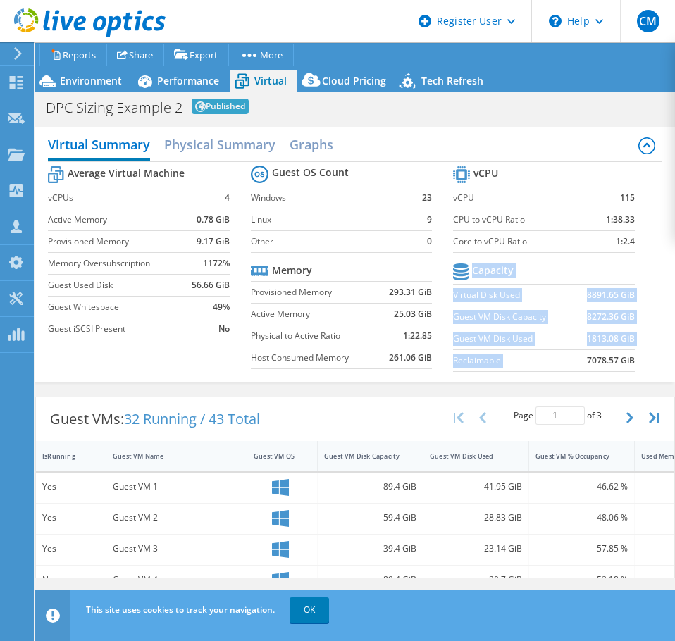
drag, startPoint x: 571, startPoint y: 360, endPoint x: 629, endPoint y: 363, distance: 57.9
click at [629, 363] on section "vCPU vCPU 115 CPU to vCPU Ratio 1:38.33 Core to vCPU Ratio 1:2.4 Capacity Virtu…" at bounding box center [554, 271] width 203 height 216
drag, startPoint x: 576, startPoint y: 360, endPoint x: 646, endPoint y: 366, distance: 70.8
click at [646, 366] on div "Average Virtual Machine vCPUs 4 Active Memory 0.78 GiB Provisioned Memory 9.17 …" at bounding box center [355, 270] width 615 height 217
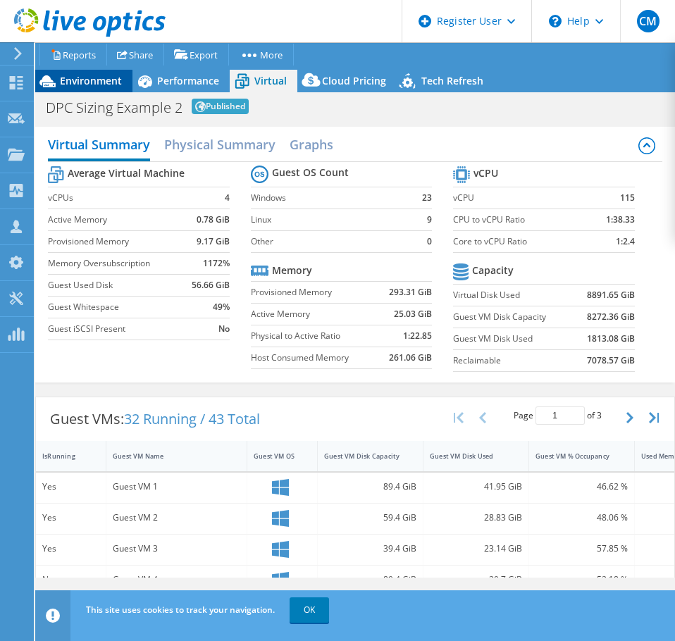
click at [99, 78] on span "Environment" at bounding box center [91, 80] width 62 height 13
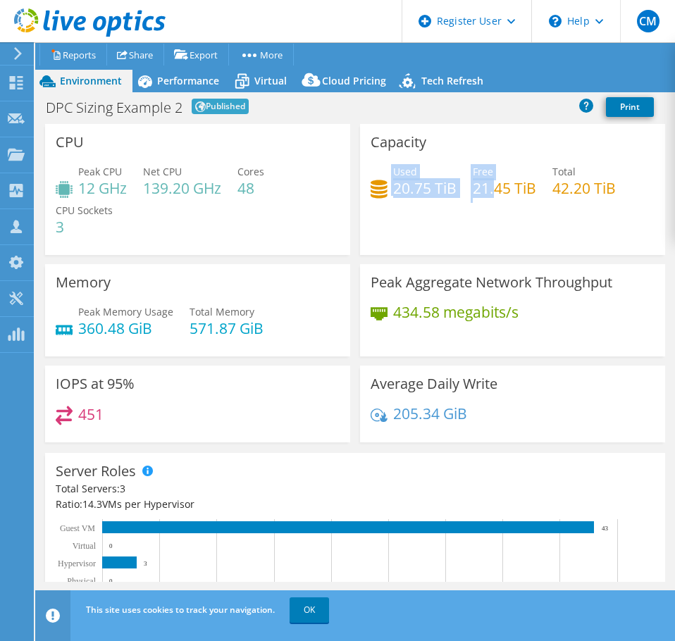
drag, startPoint x: 383, startPoint y: 185, endPoint x: 486, endPoint y: 184, distance: 102.9
click at [486, 184] on div "Used 20.75 TiB Free 21.45 TiB Total 42.20 TiB" at bounding box center [513, 187] width 284 height 46
click at [264, 80] on span "Virtual" at bounding box center [270, 80] width 32 height 13
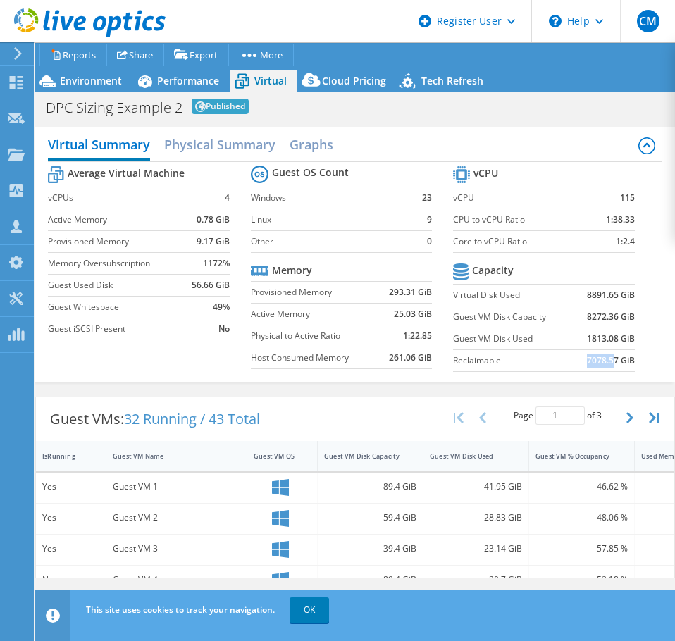
drag, startPoint x: 577, startPoint y: 359, endPoint x: 605, endPoint y: 359, distance: 28.2
click at [605, 359] on b "7078.57 GiB" at bounding box center [611, 361] width 48 height 14
